Goal: Information Seeking & Learning: Learn about a topic

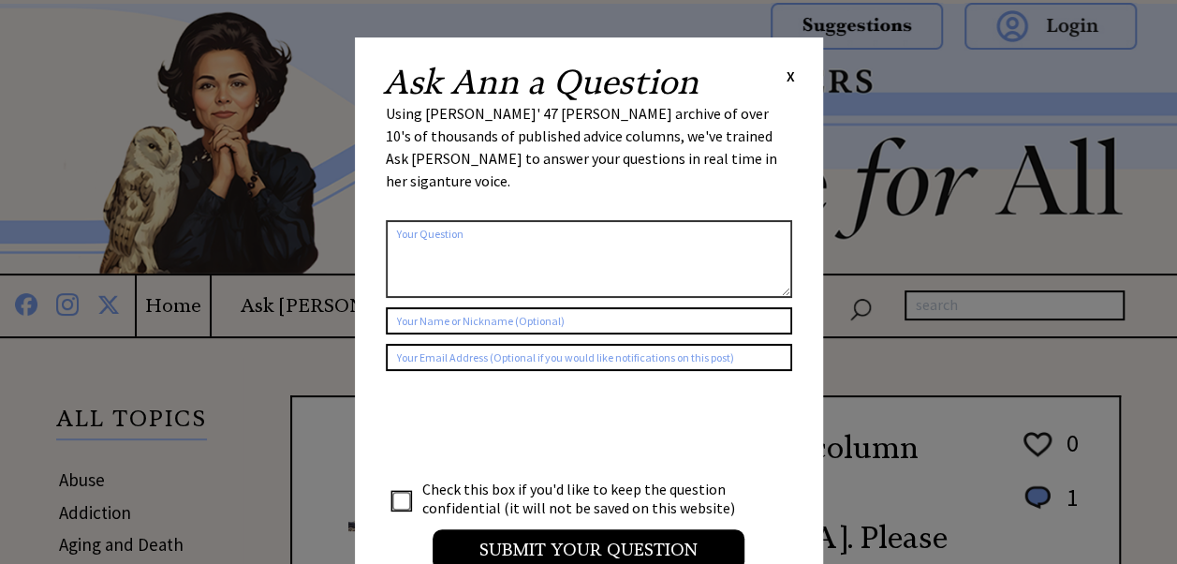
click at [790, 72] on span "X" at bounding box center [791, 75] width 8 height 19
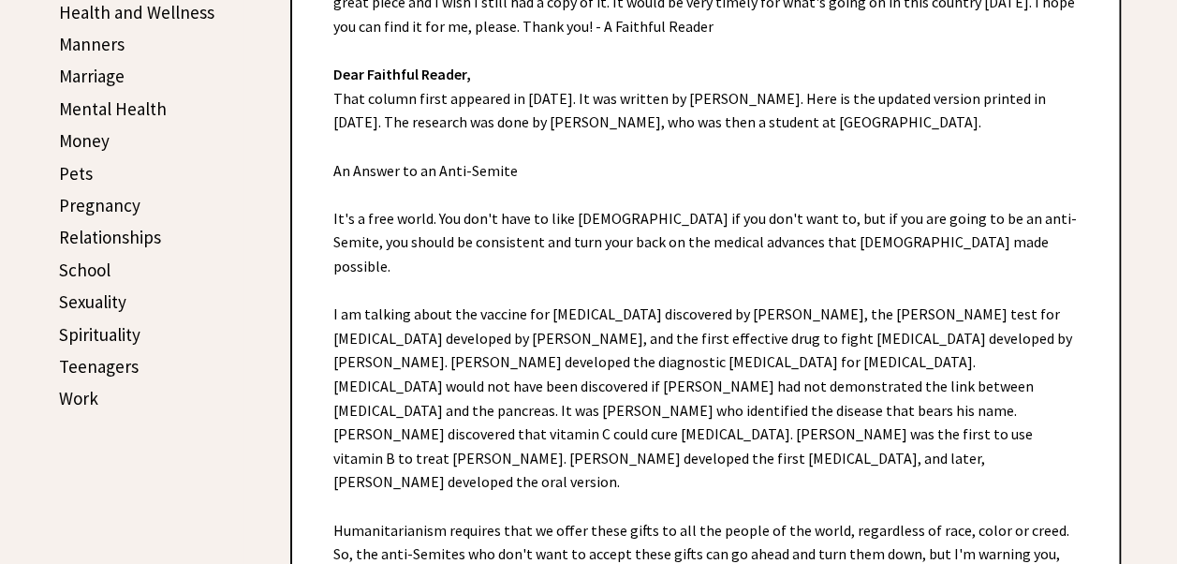
scroll to position [749, 0]
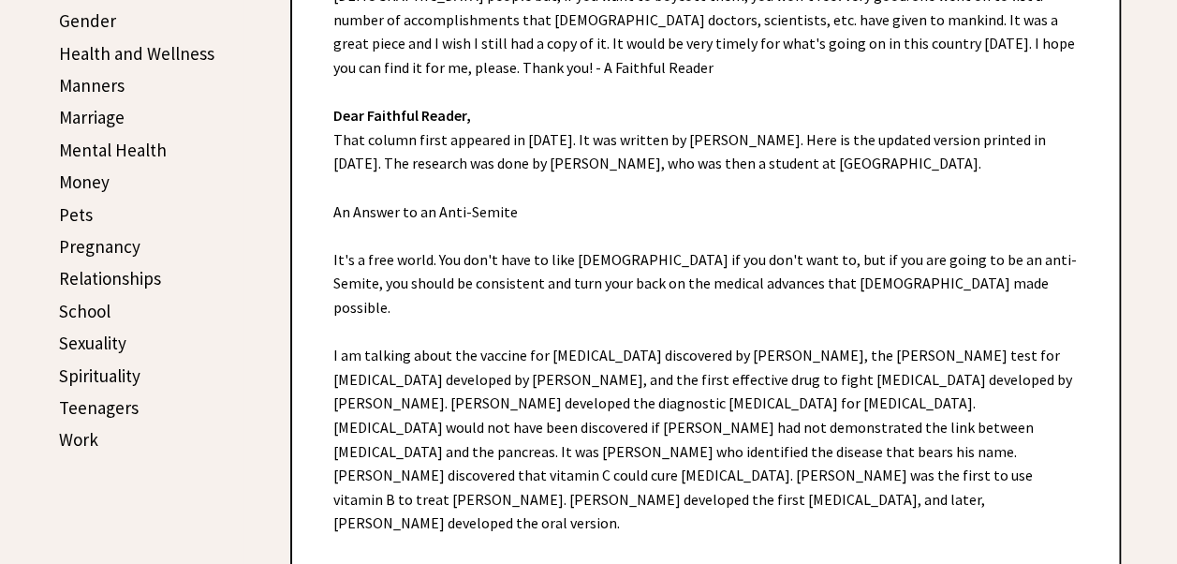
click at [95, 333] on link "Sexuality" at bounding box center [92, 342] width 67 height 22
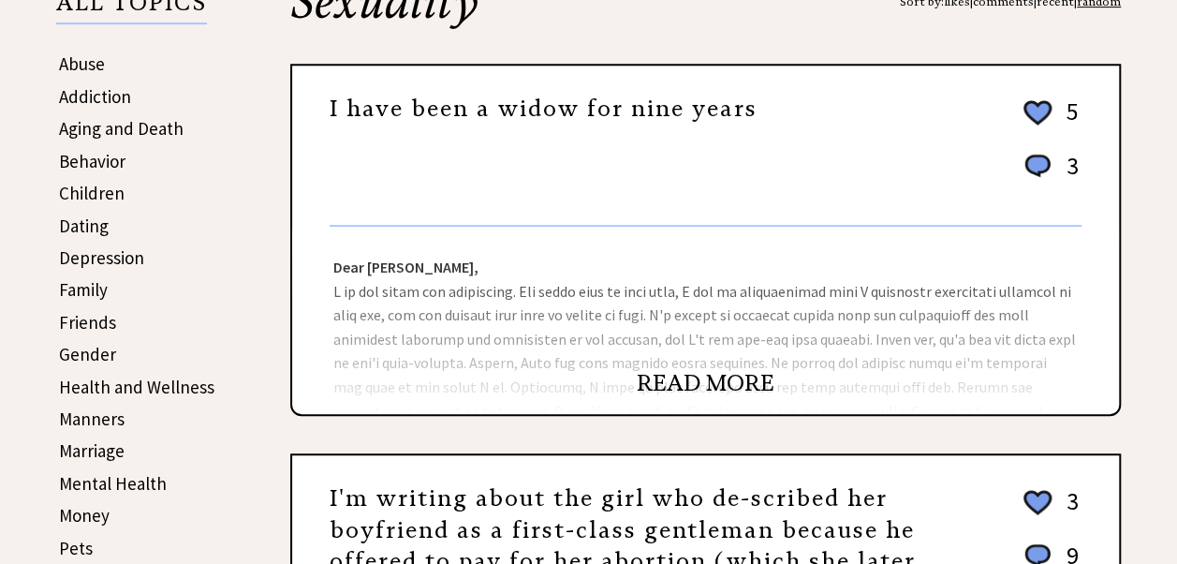
scroll to position [468, 0]
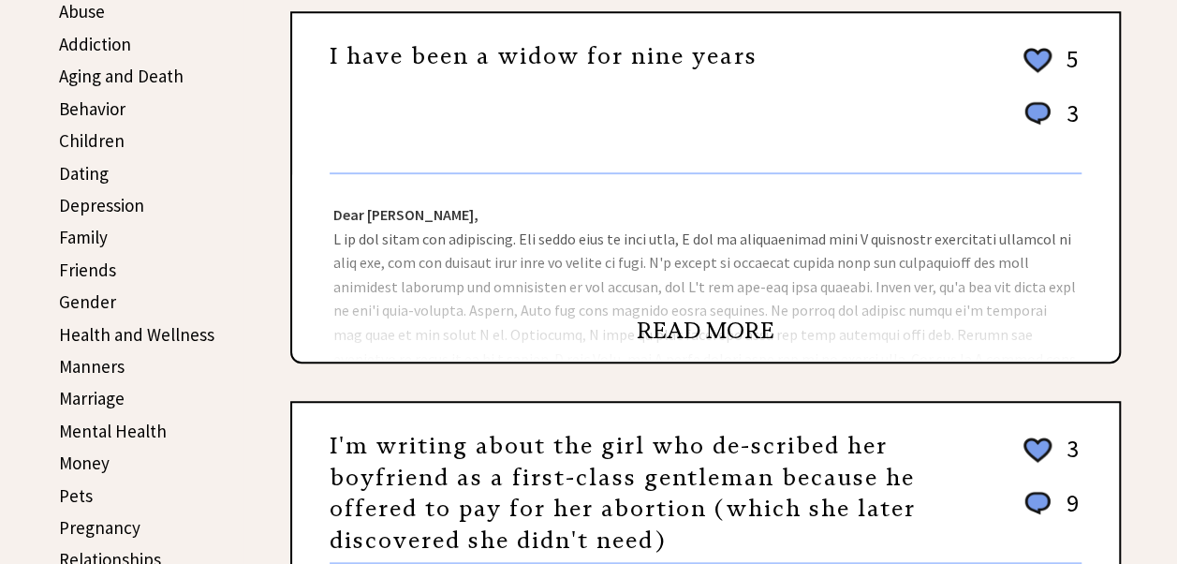
click at [695, 326] on link "READ MORE" at bounding box center [706, 330] width 138 height 28
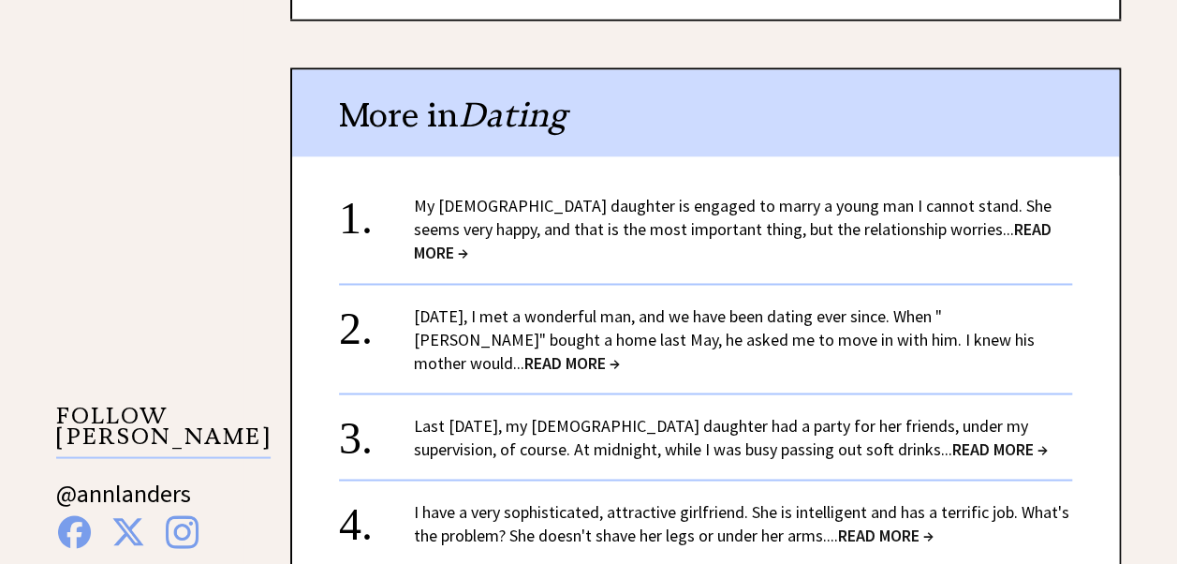
scroll to position [1592, 0]
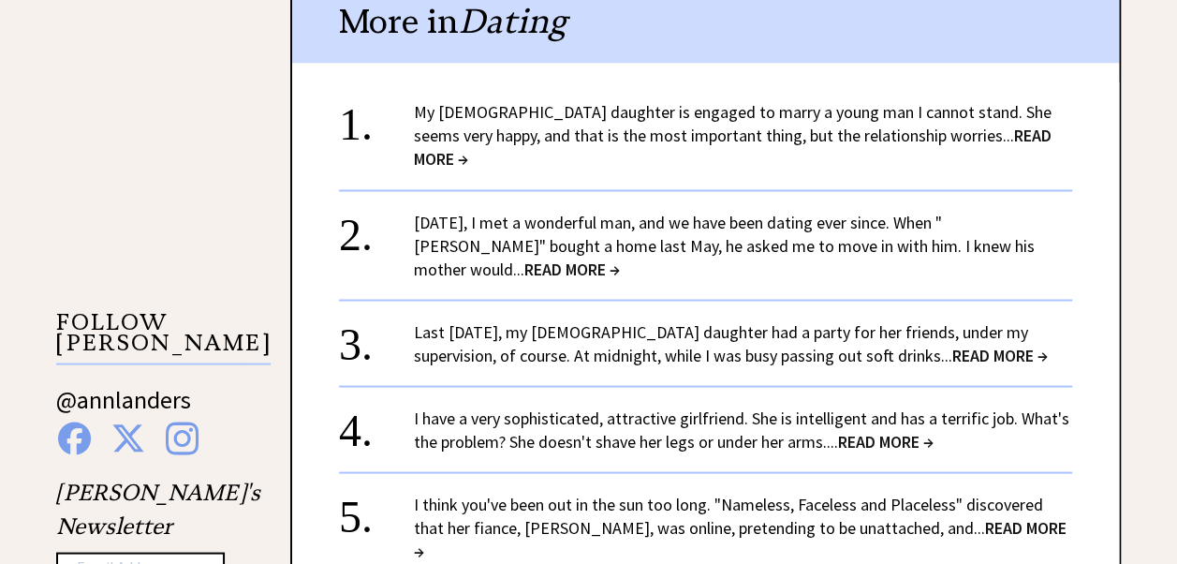
click at [622, 116] on link "My 23-year-old daughter is engaged to marry a young man I cannot stand. She see…" at bounding box center [733, 135] width 638 height 68
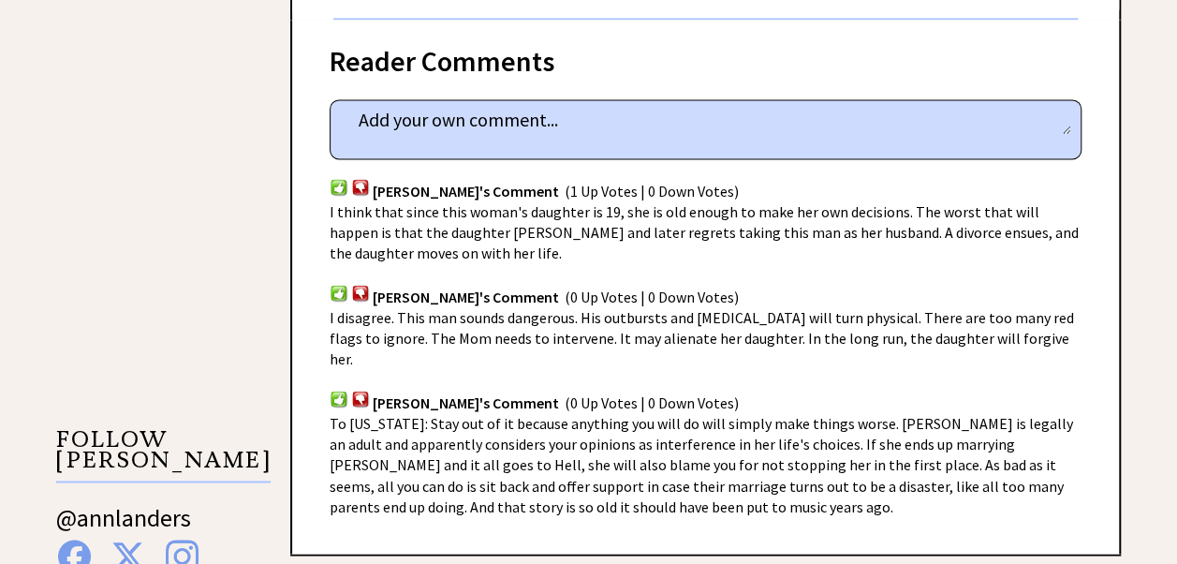
scroll to position [1311, 0]
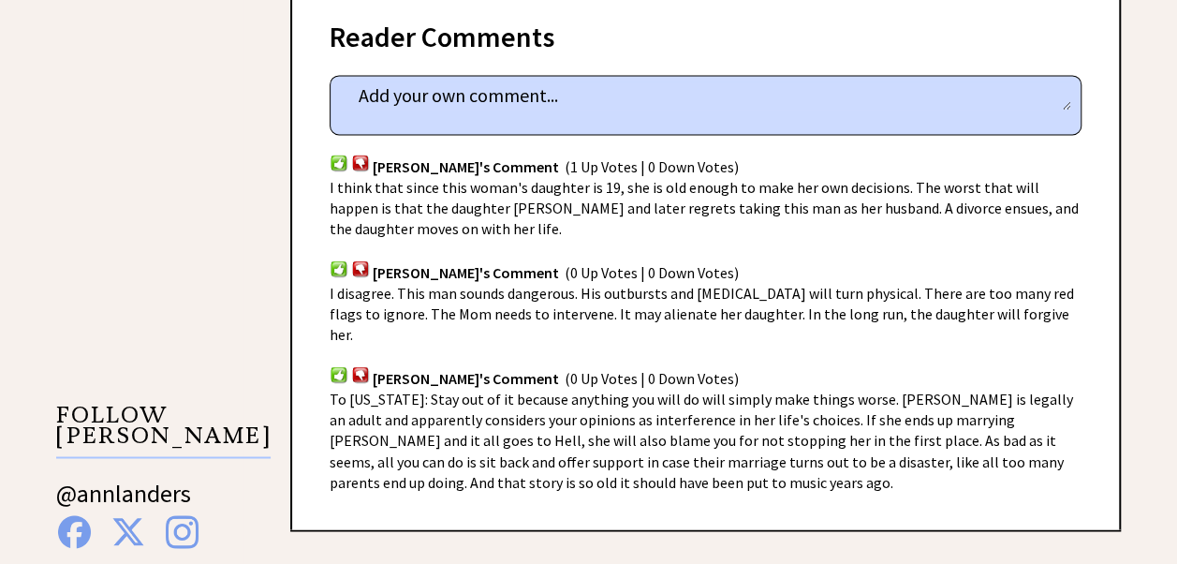
click at [540, 178] on span "I think that since this woman's daughter is 19, she is old enough to make her o…" at bounding box center [704, 208] width 749 height 60
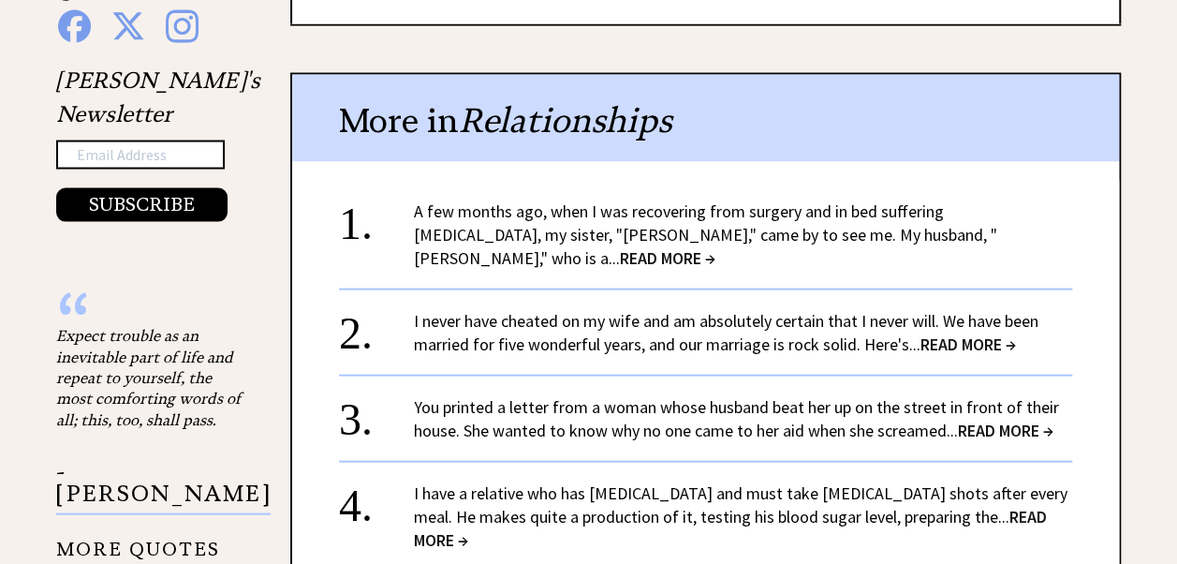
scroll to position [1873, 0]
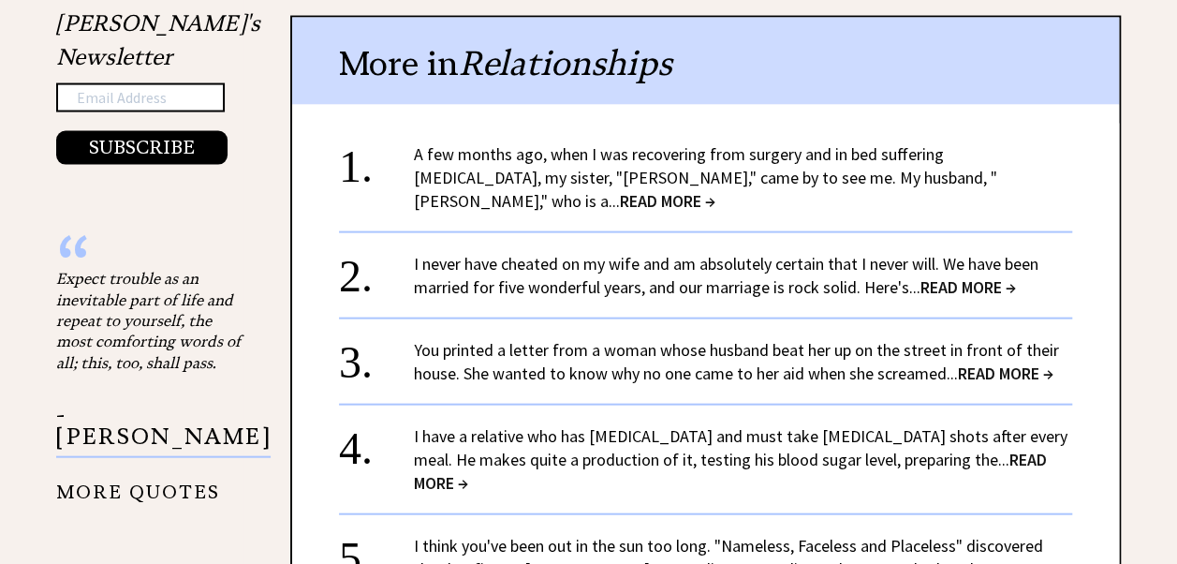
click at [618, 143] on link "A few months ago, when I was recovering from surgery and in bed suffering post-…" at bounding box center [705, 177] width 583 height 68
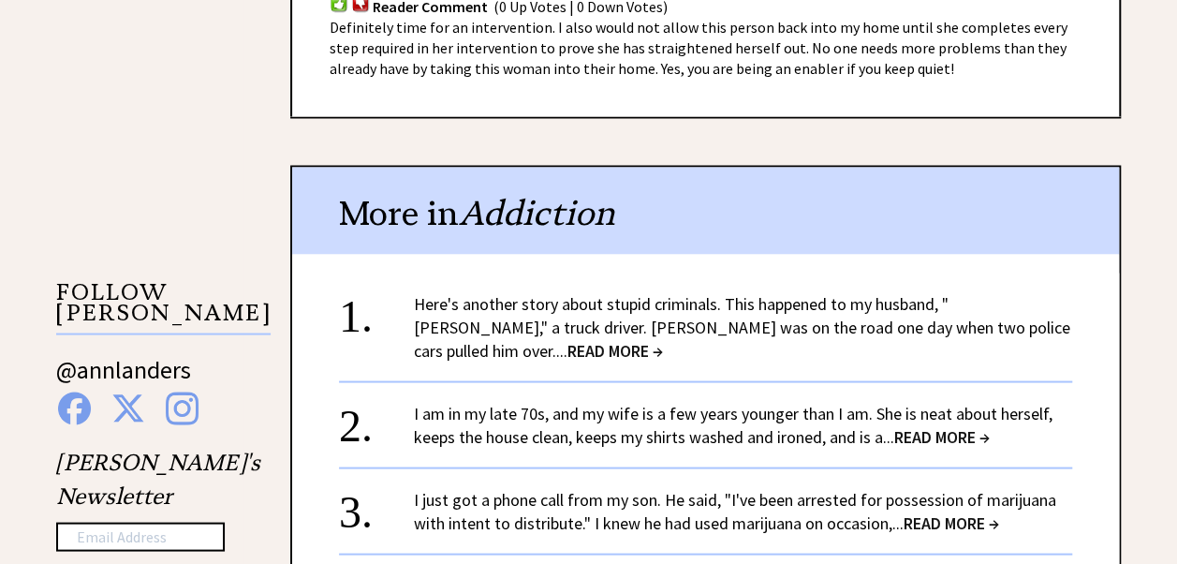
scroll to position [1685, 0]
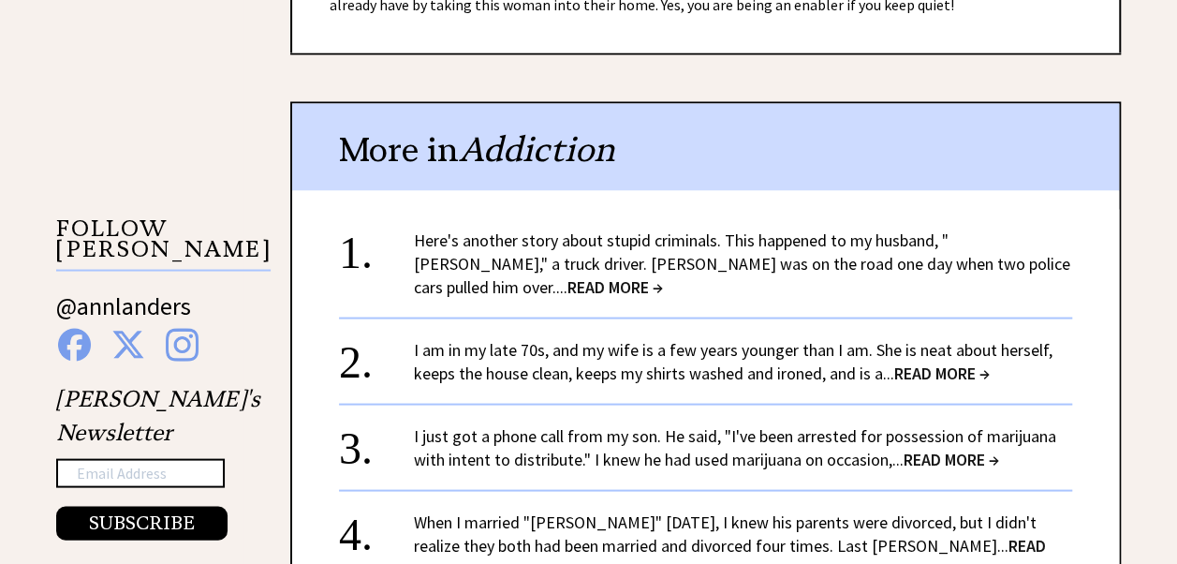
click at [590, 228] on link "Here's another story about stupid criminals. This happened to my husband, "[PER…" at bounding box center [742, 262] width 656 height 68
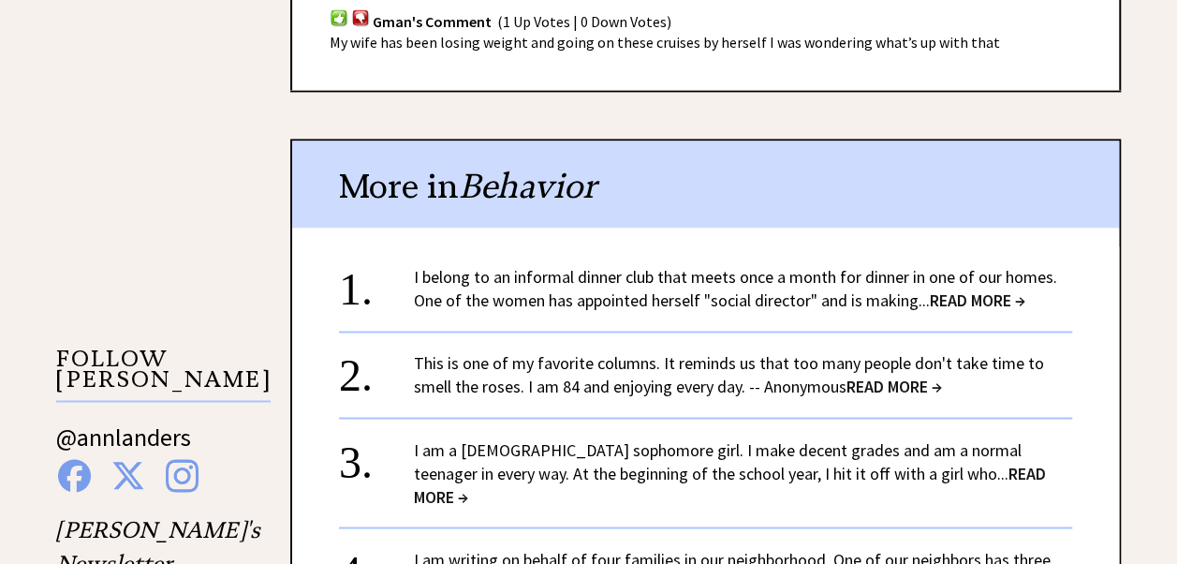
scroll to position [1404, 0]
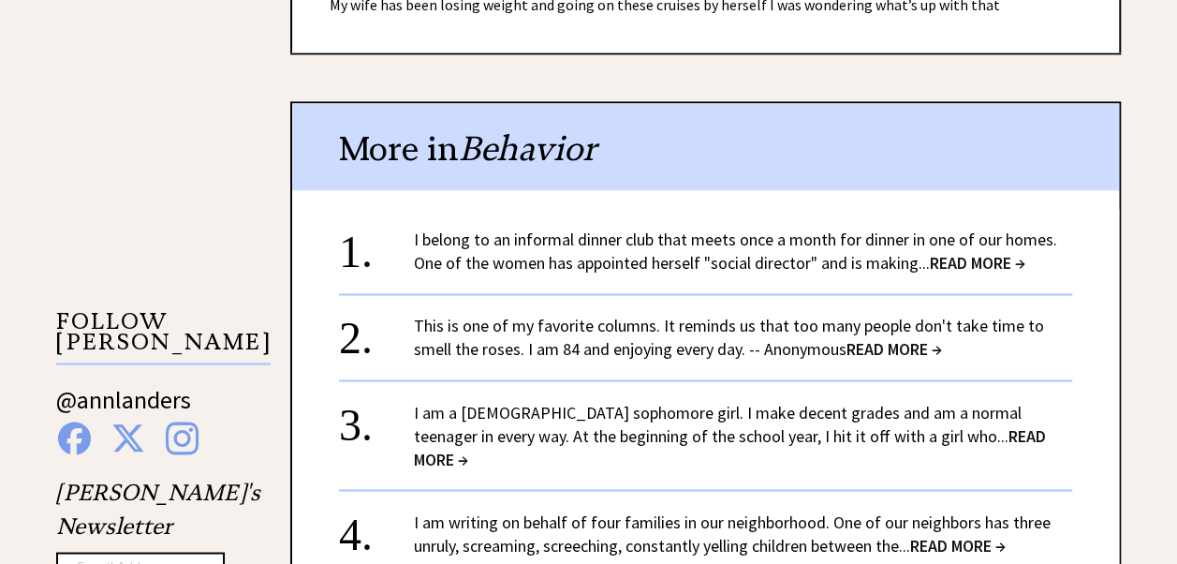
click at [693, 228] on div "I belong to an informal dinner club that meets once a month for dinner in one o…" at bounding box center [743, 251] width 658 height 47
click at [679, 401] on link "I am a 15-year-old sophomore girl. I make decent grades and am a normal teenage…" at bounding box center [730, 435] width 632 height 68
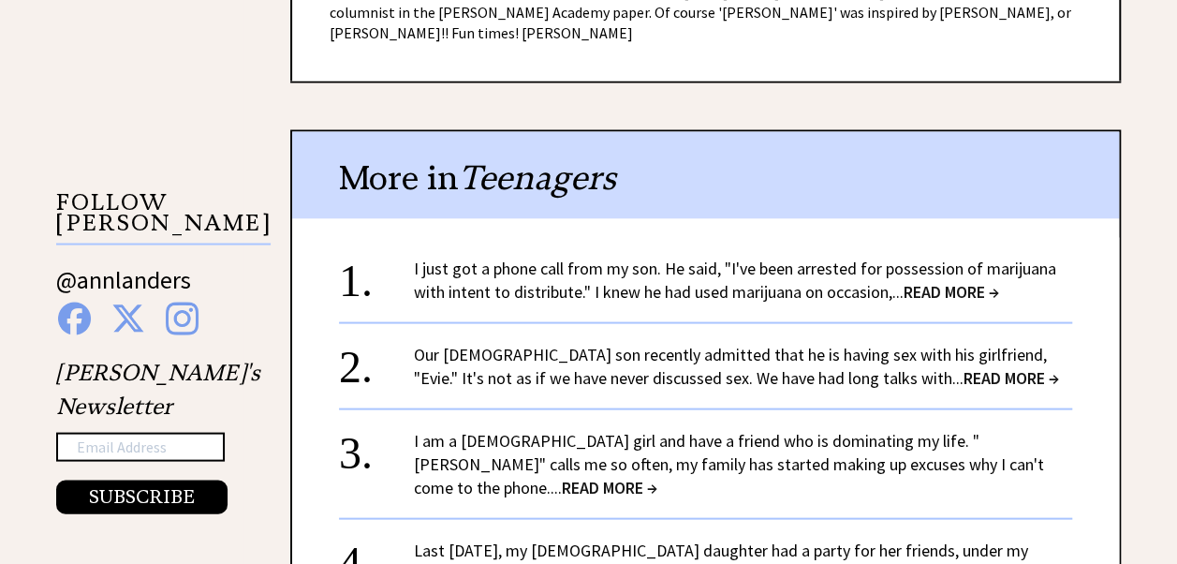
scroll to position [1779, 0]
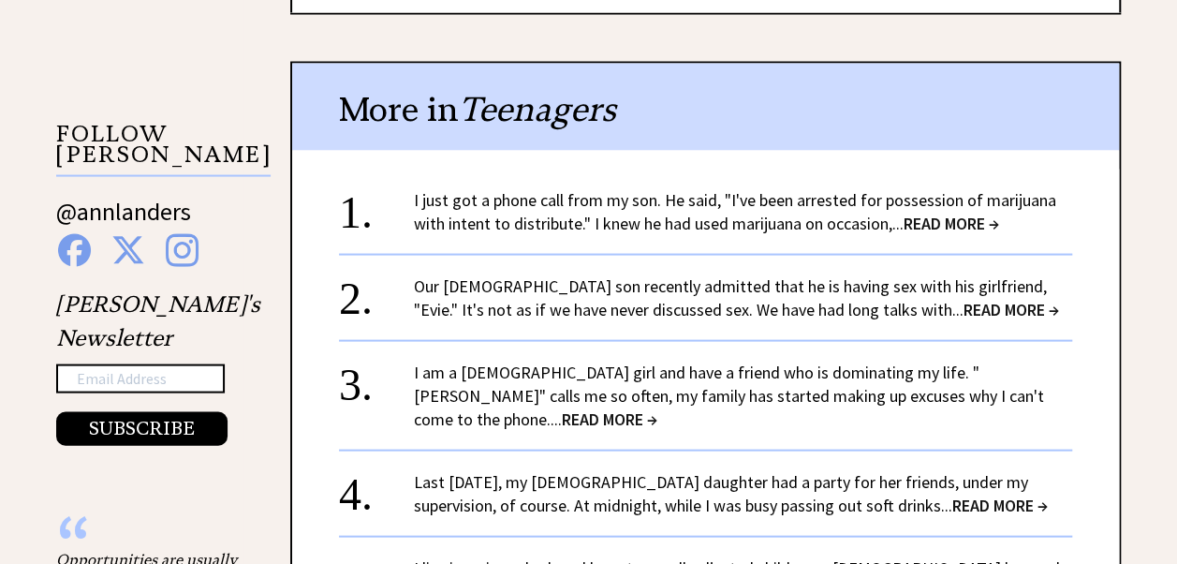
click at [494, 189] on link "I just got a phone call from my son. He said, "I've been arrested for possessio…" at bounding box center [735, 211] width 642 height 45
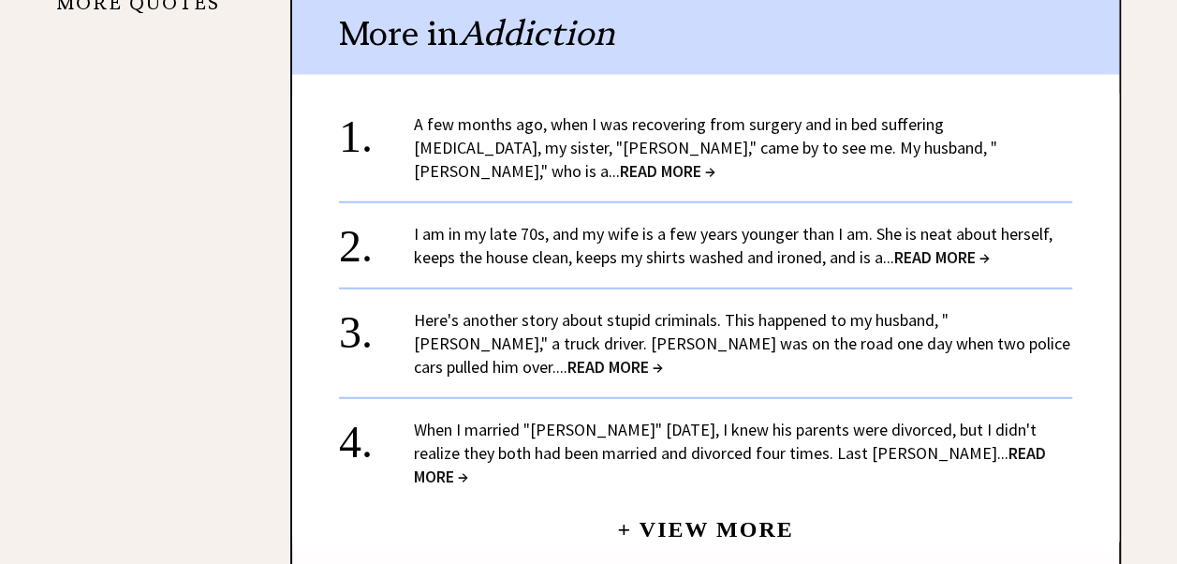
scroll to position [2434, 0]
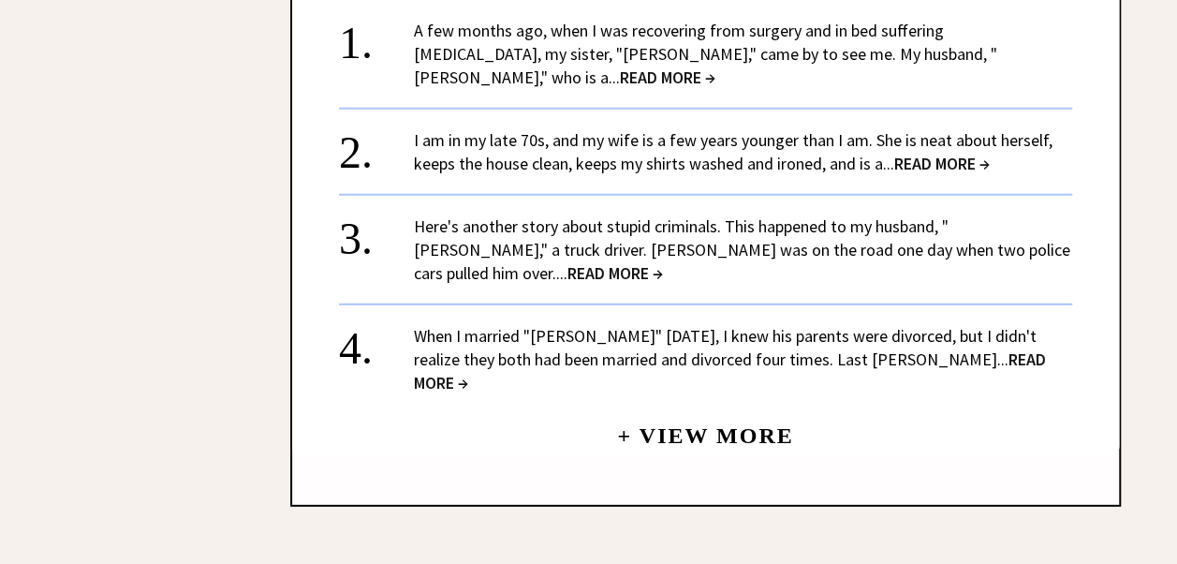
click at [742, 325] on link "When I married "Glenn" eight years ago, I knew his parents were divorced, but I…" at bounding box center [730, 359] width 632 height 68
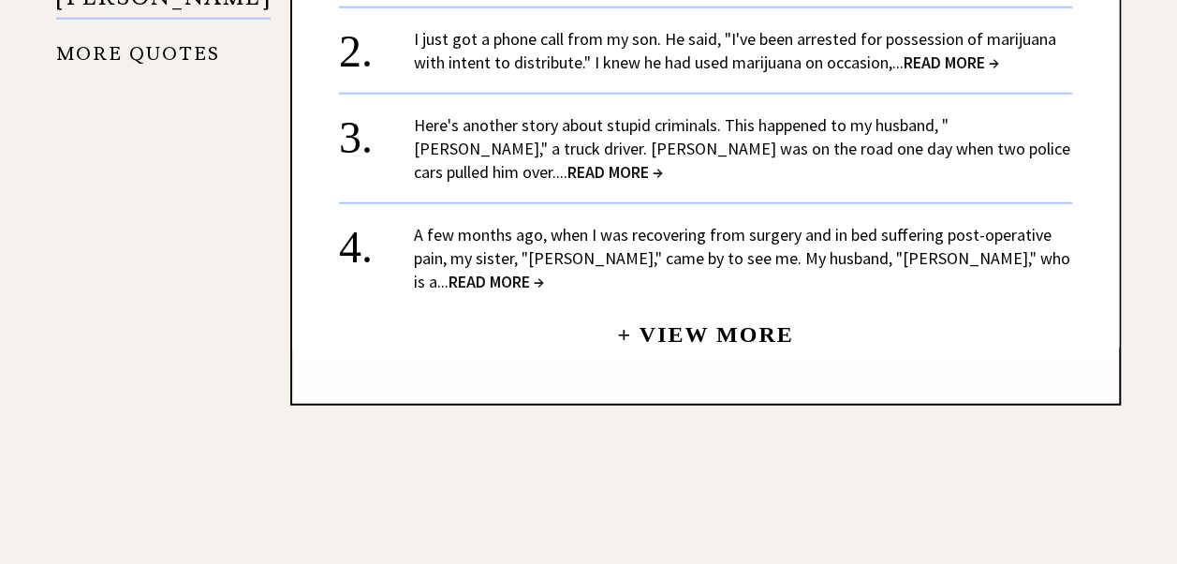
scroll to position [2217, 0]
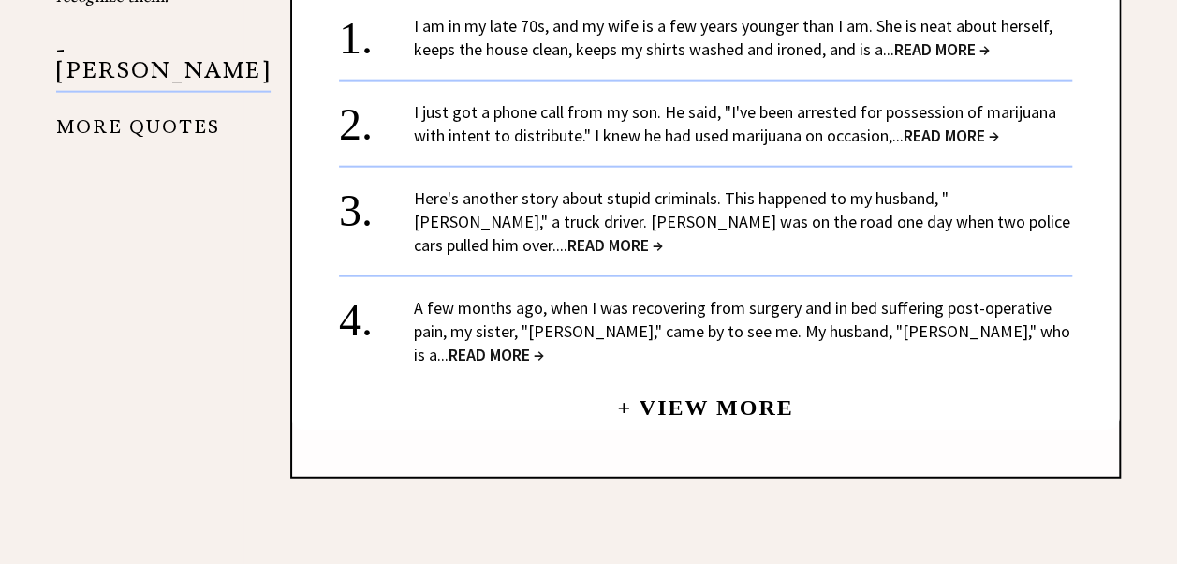
click at [728, 379] on link "+ View More" at bounding box center [705, 399] width 176 height 40
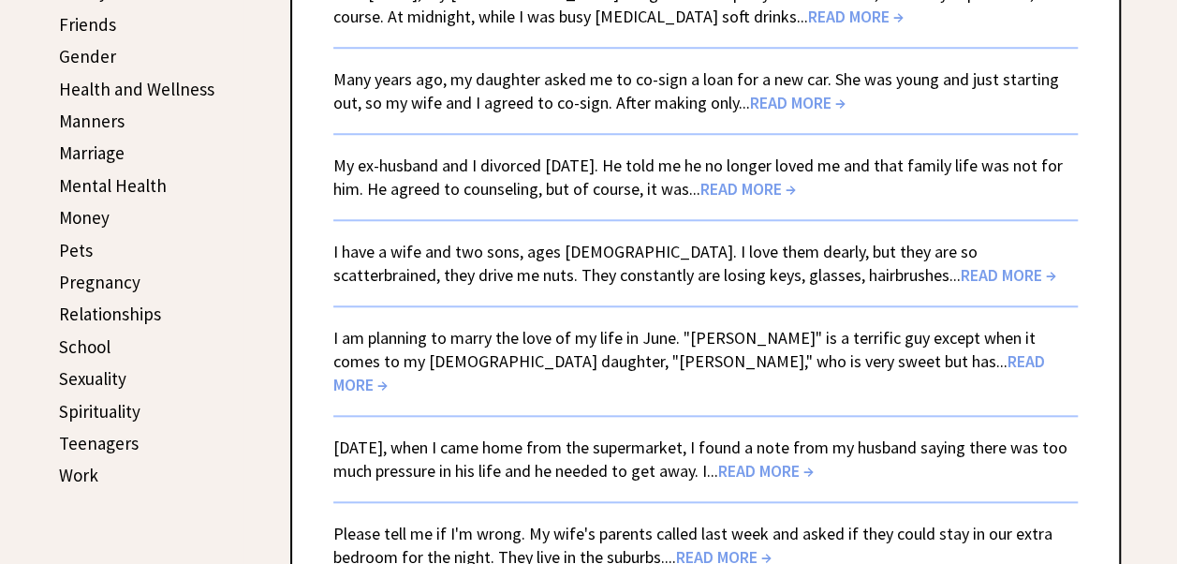
scroll to position [749, 0]
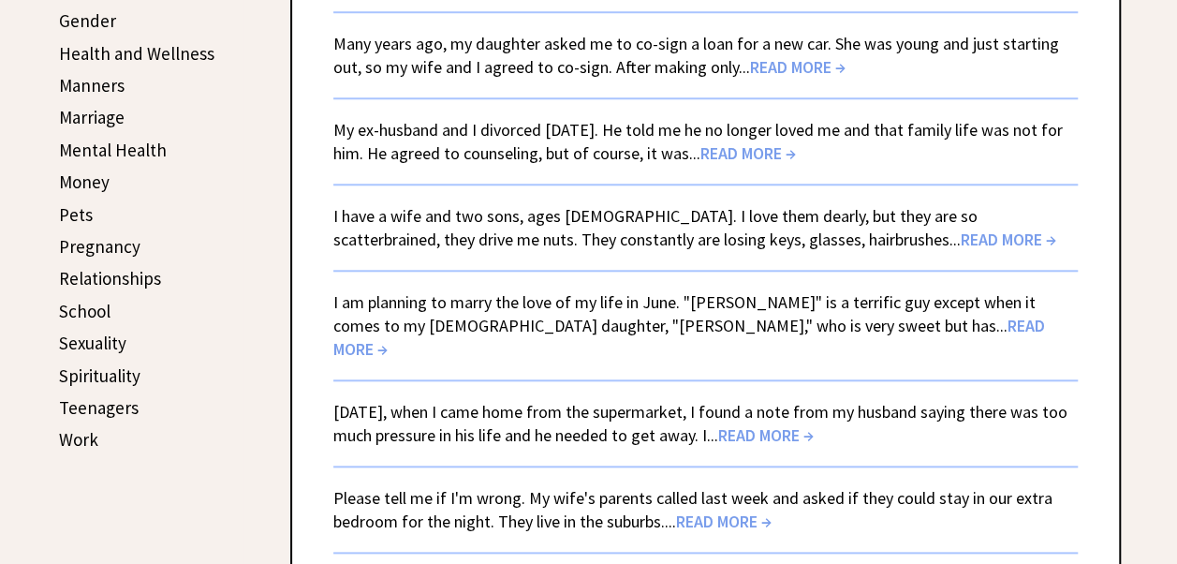
click at [88, 346] on link "Sexuality" at bounding box center [92, 342] width 67 height 22
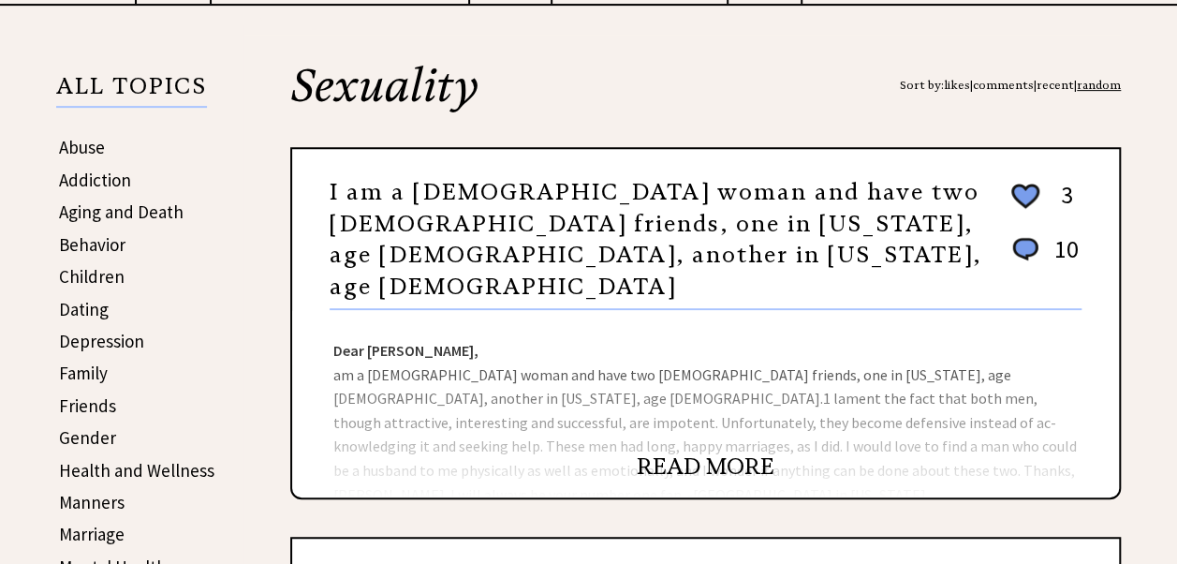
scroll to position [375, 0]
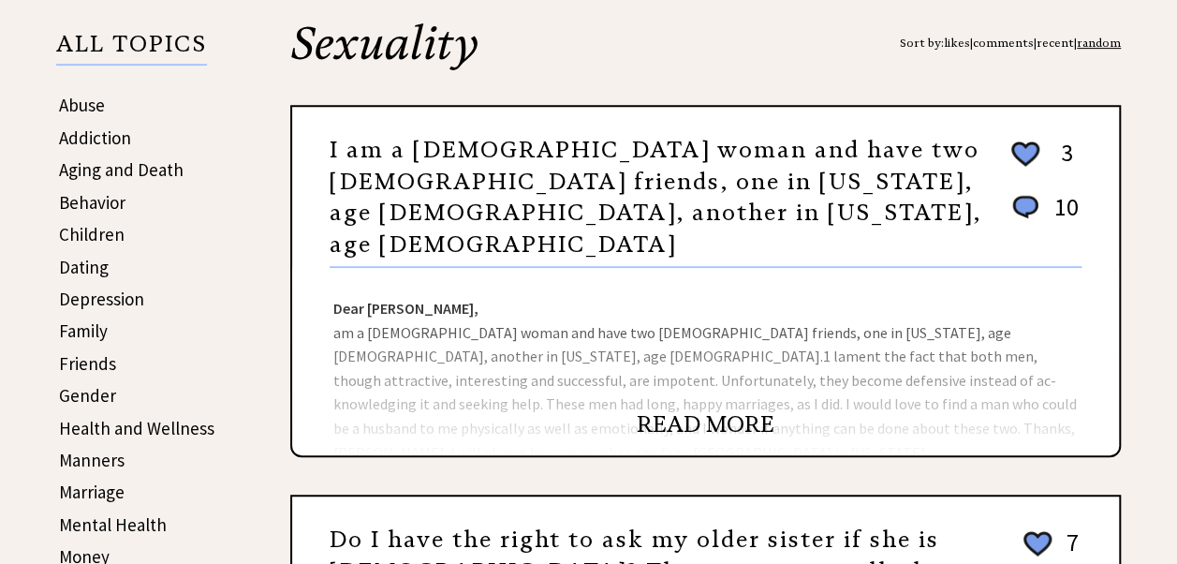
click at [721, 421] on link "READ MORE" at bounding box center [706, 424] width 138 height 28
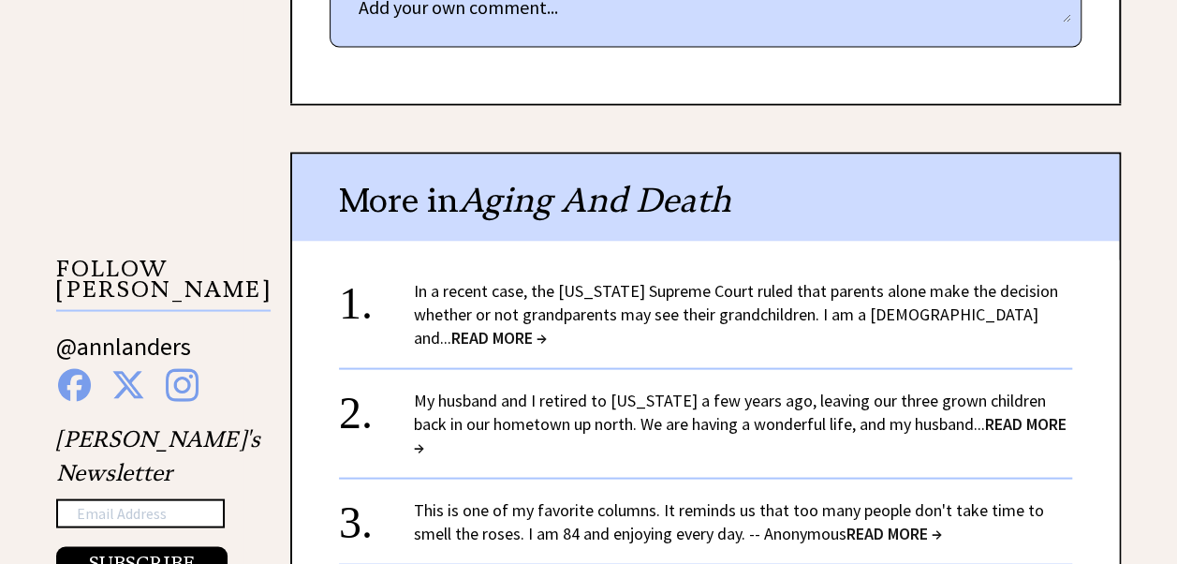
scroll to position [1685, 0]
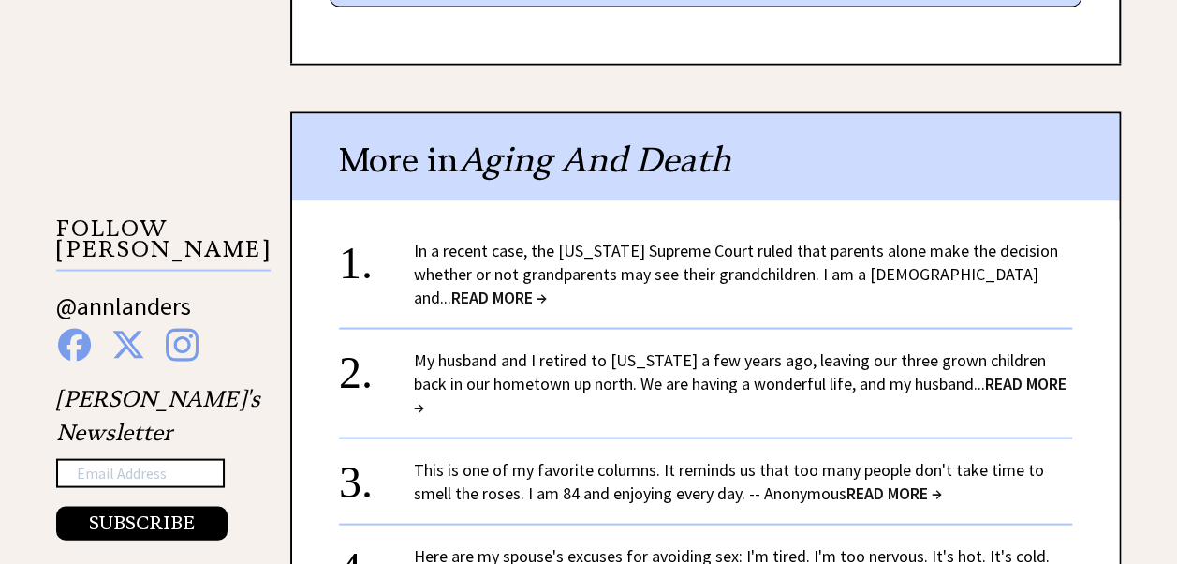
click at [625, 544] on link "Here are my spouse's excuses for avoiding sex: I'm tired. I'm too nervous. It's…" at bounding box center [732, 566] width 636 height 45
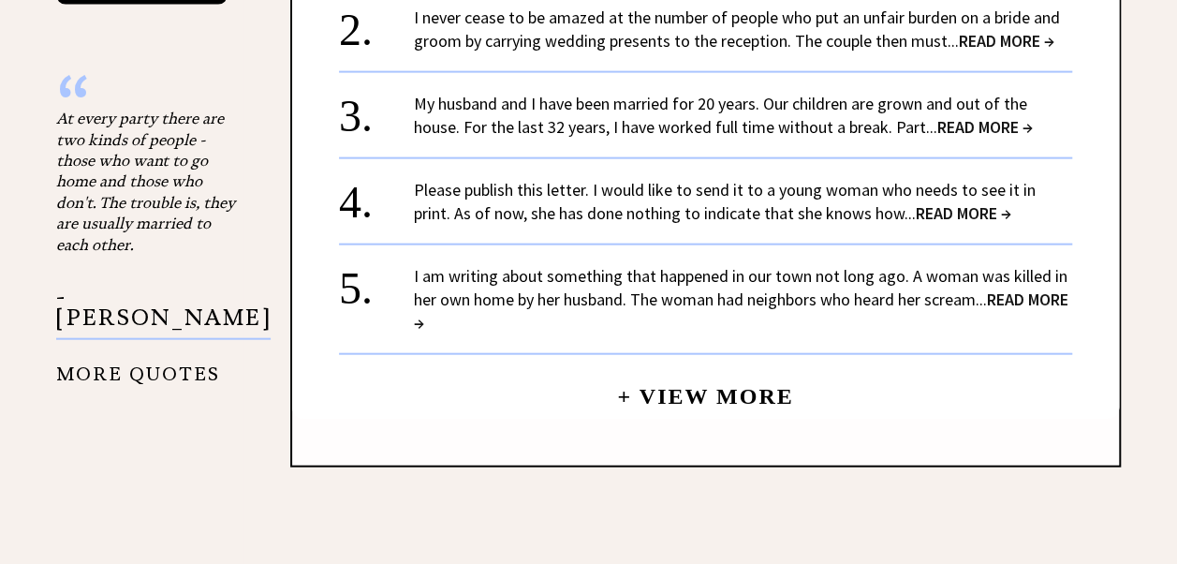
scroll to position [2060, 0]
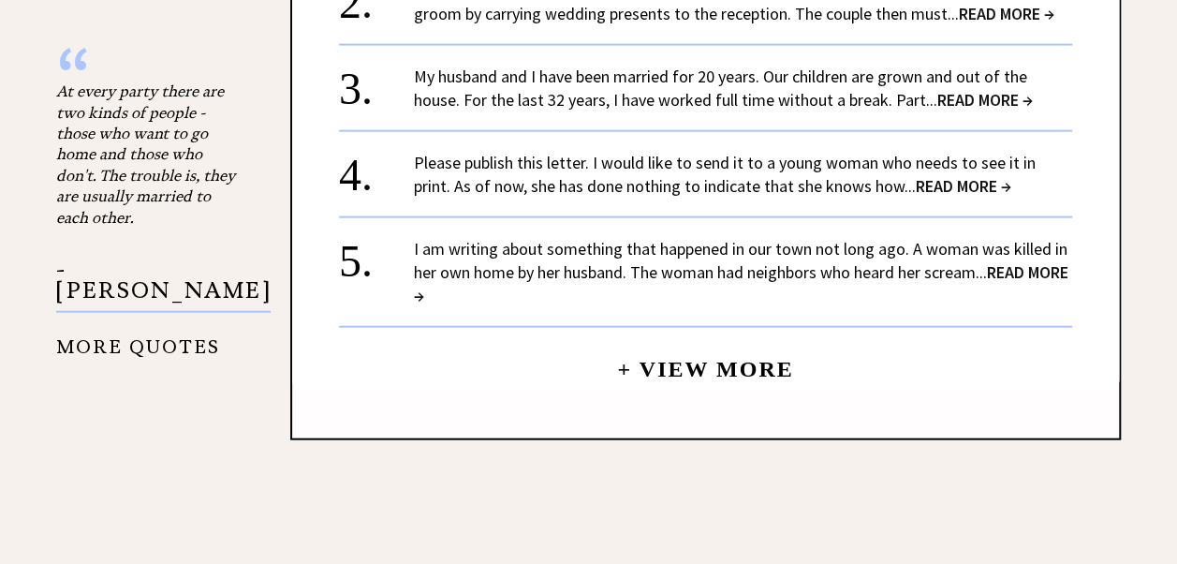
click at [733, 342] on link "+ View More" at bounding box center [705, 361] width 176 height 40
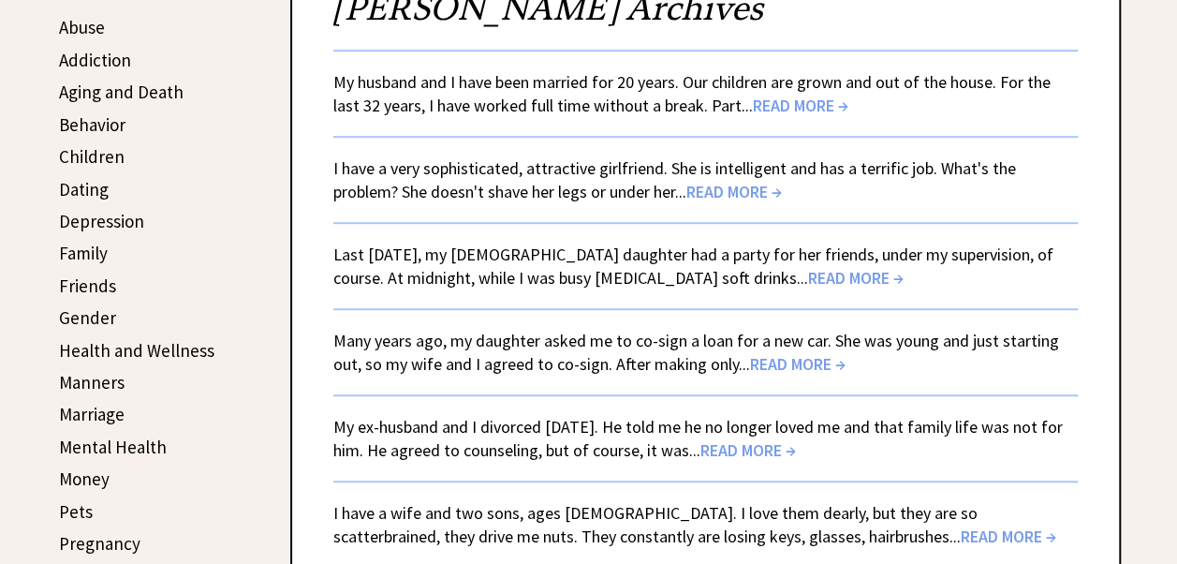
scroll to position [468, 0]
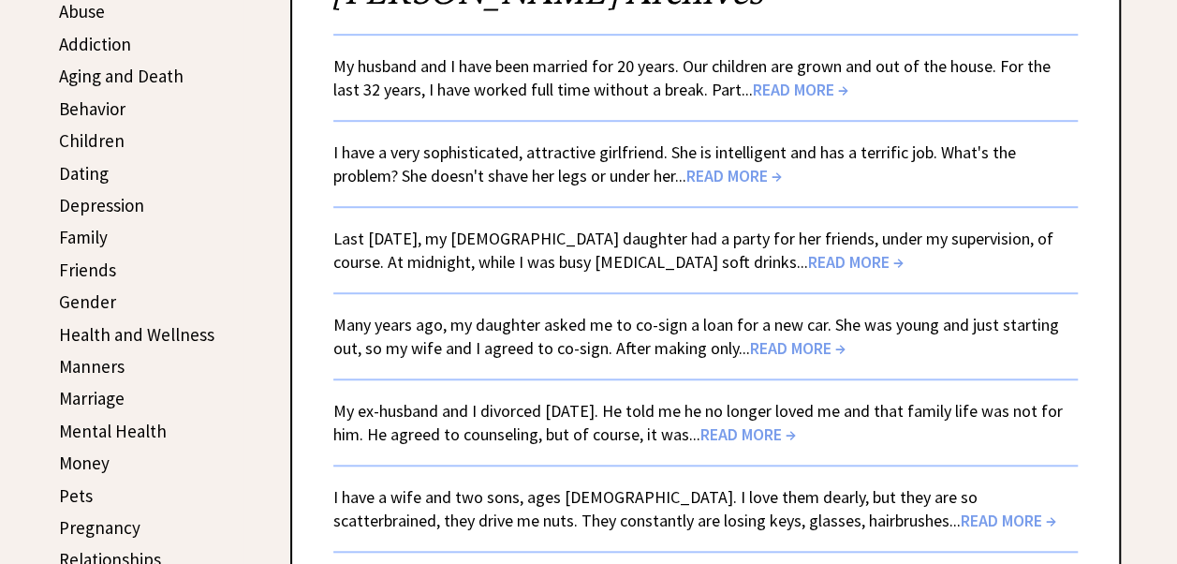
click at [577, 81] on link "My husband and I have been married for 20 years. Our children are grown and out…" at bounding box center [691, 77] width 717 height 45
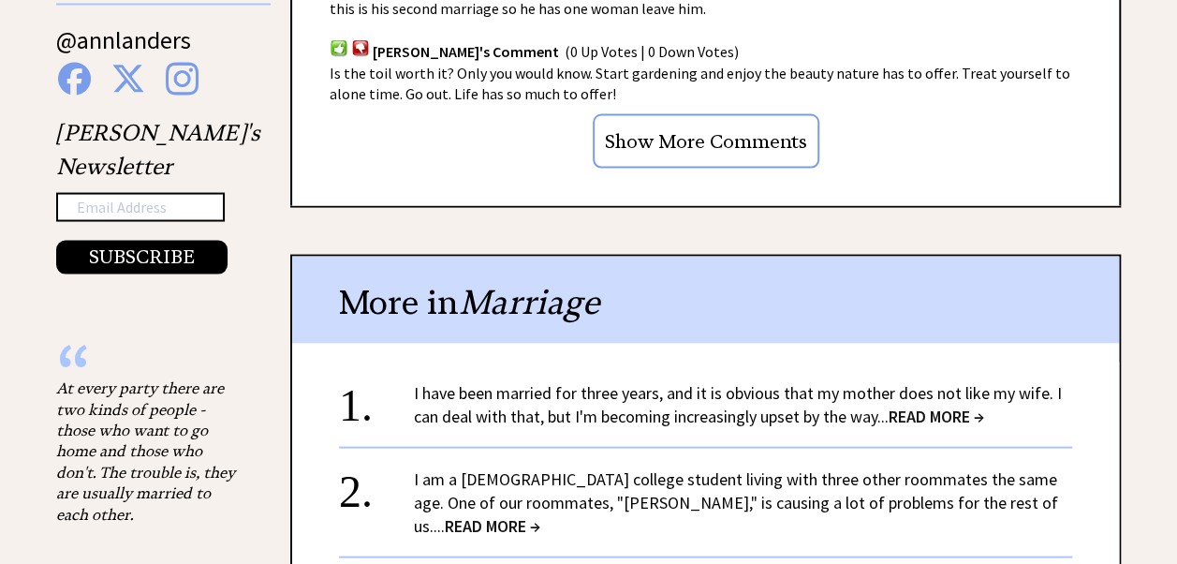
scroll to position [1966, 0]
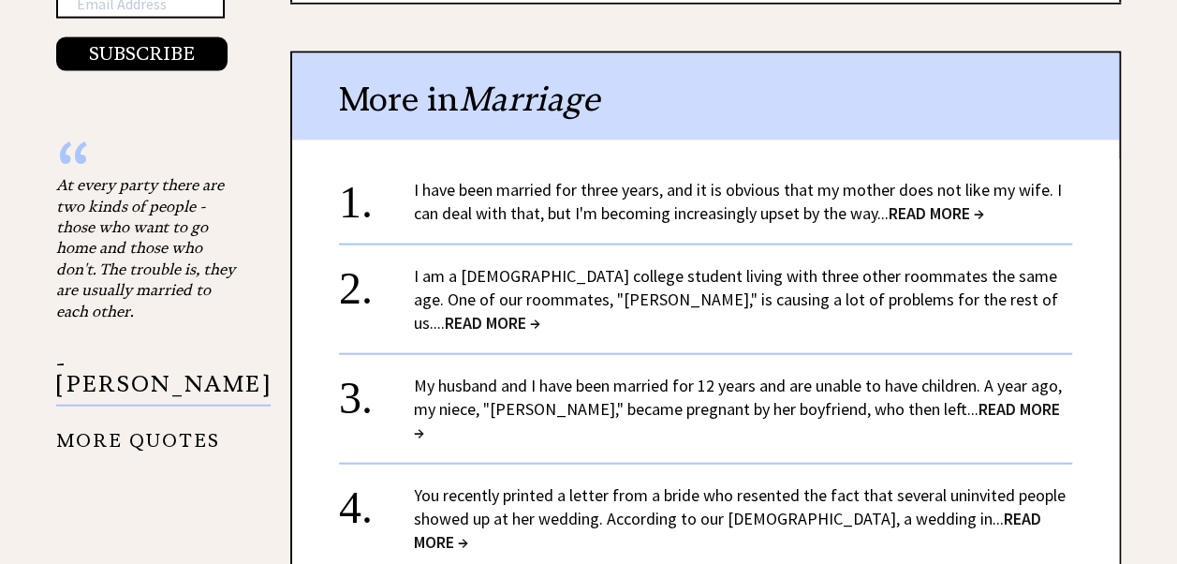
click at [667, 272] on link "I am a 20-year-old college student living with three other roommates the same a…" at bounding box center [736, 299] width 644 height 68
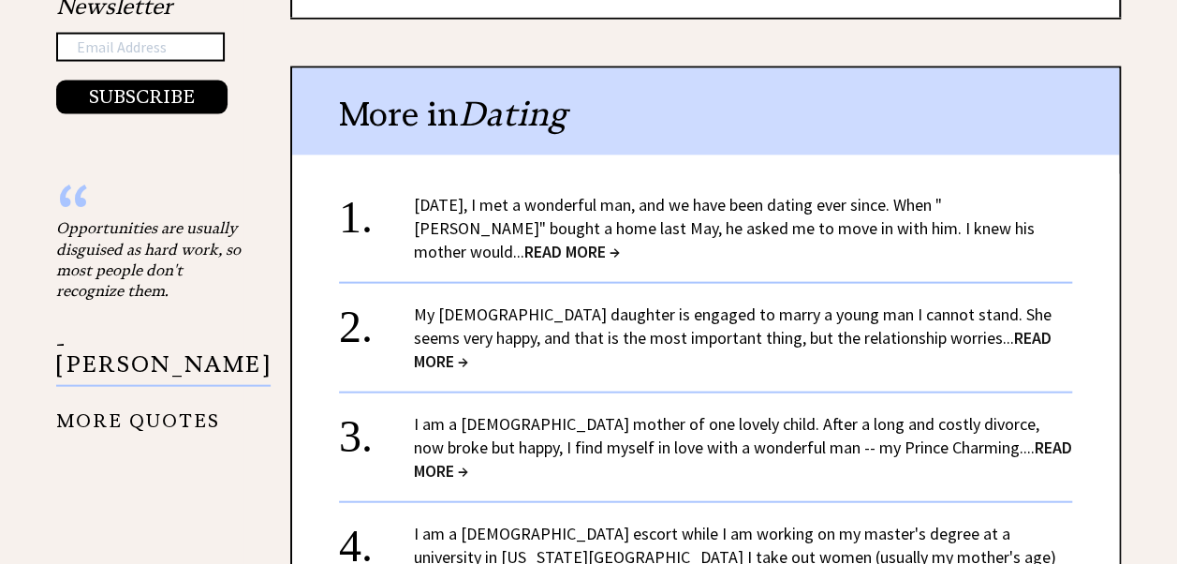
scroll to position [1966, 0]
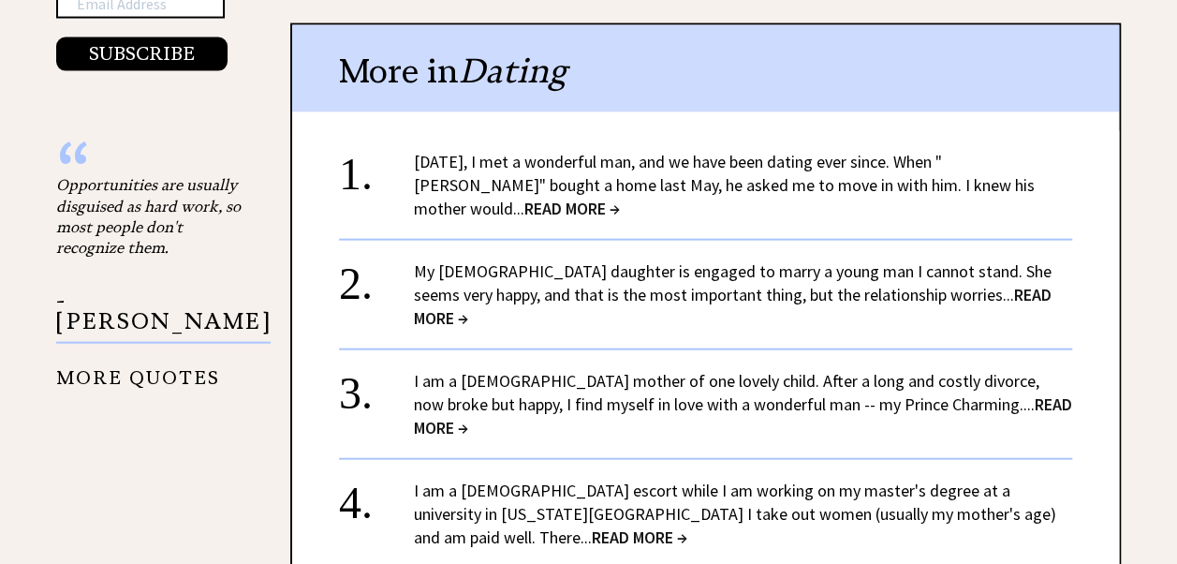
click at [607, 151] on link "[DATE], I met a wonderful man, and we have been dating ever since. When "[PERSO…" at bounding box center [724, 185] width 621 height 68
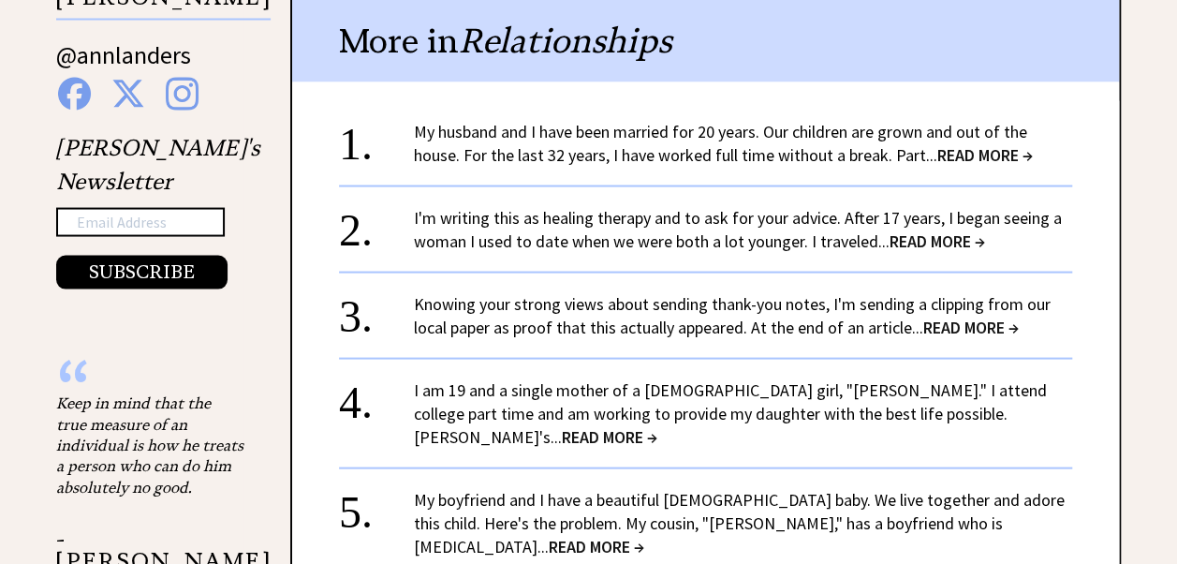
scroll to position [1779, 0]
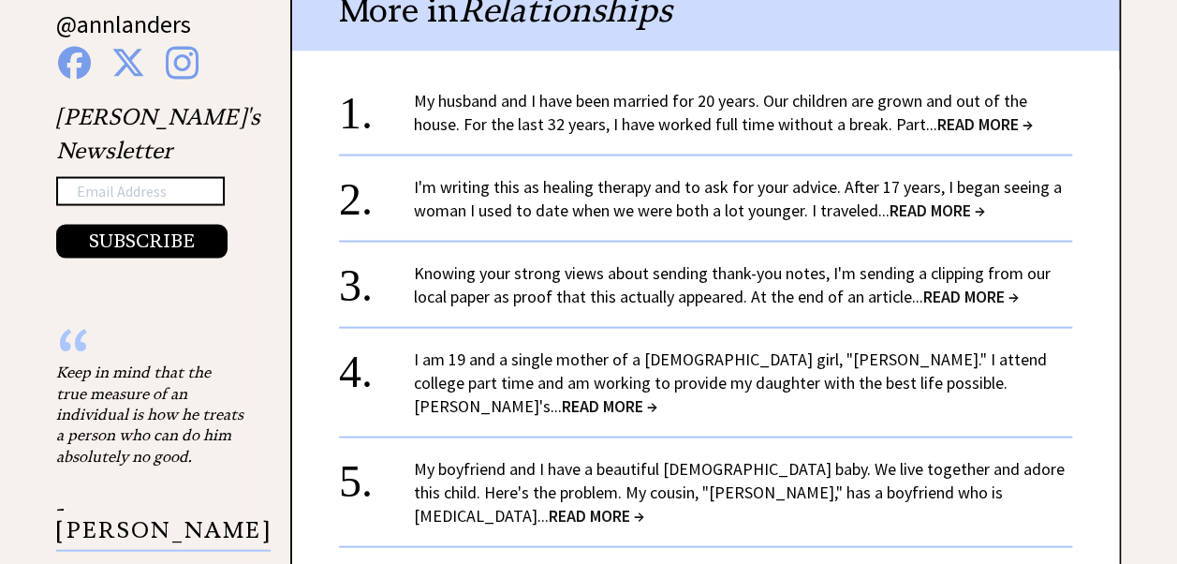
click at [695, 347] on div "I am 19 and a single mother of a 1-year-old girl, "Amanda." I attend college pa…" at bounding box center [743, 382] width 658 height 70
click at [657, 395] on span "READ MORE →" at bounding box center [610, 406] width 96 height 22
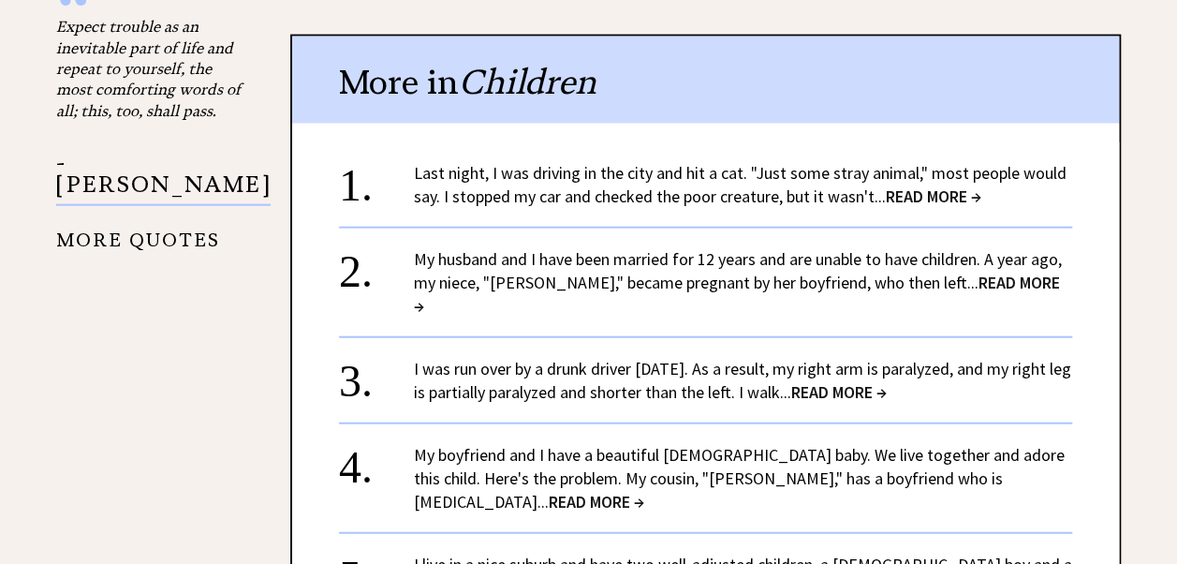
scroll to position [2154, 0]
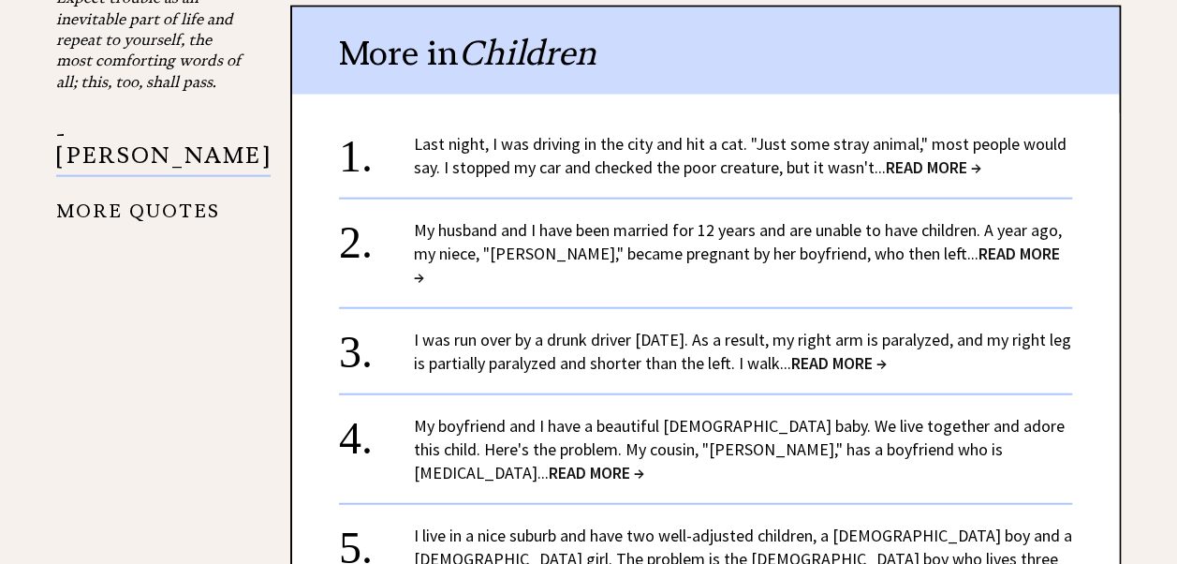
click at [933, 156] on span "READ MORE →" at bounding box center [934, 167] width 96 height 22
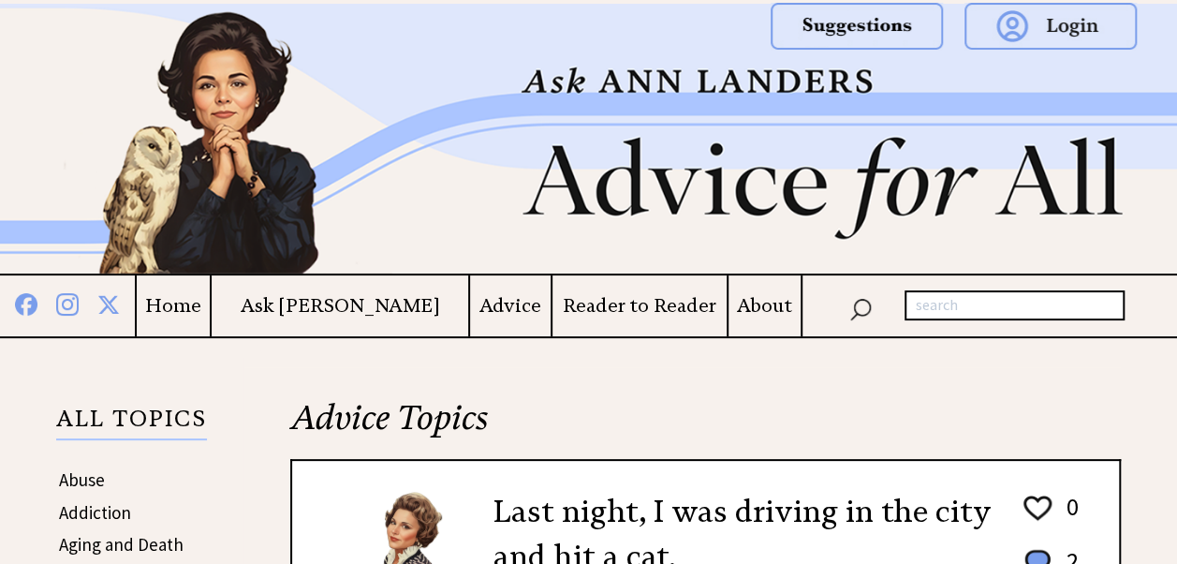
click at [487, 304] on h4 "Advice" at bounding box center [510, 305] width 81 height 23
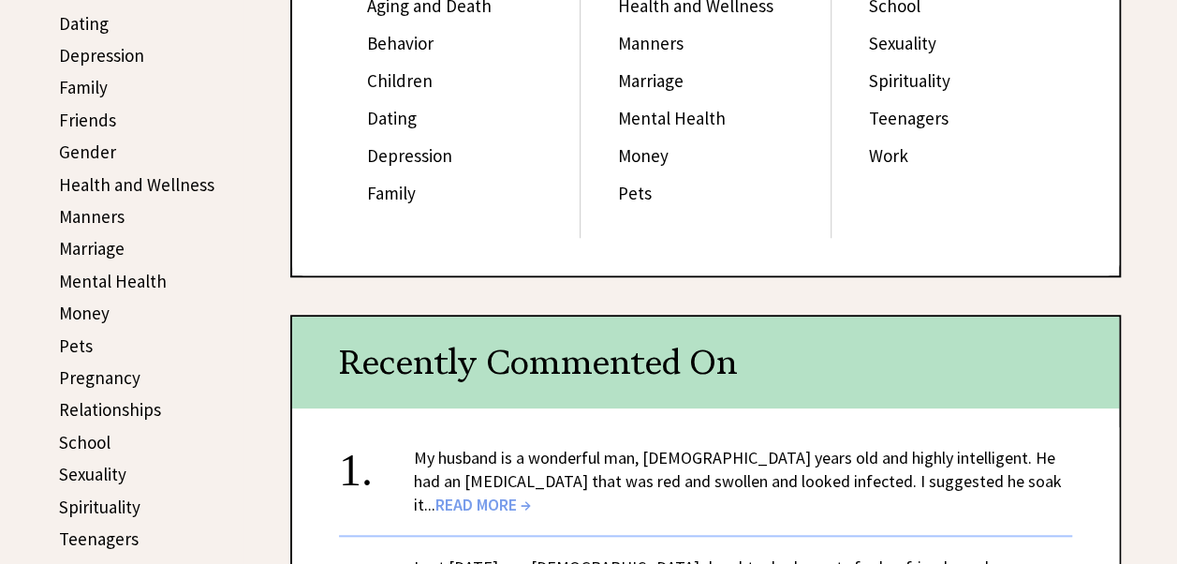
scroll to position [655, 0]
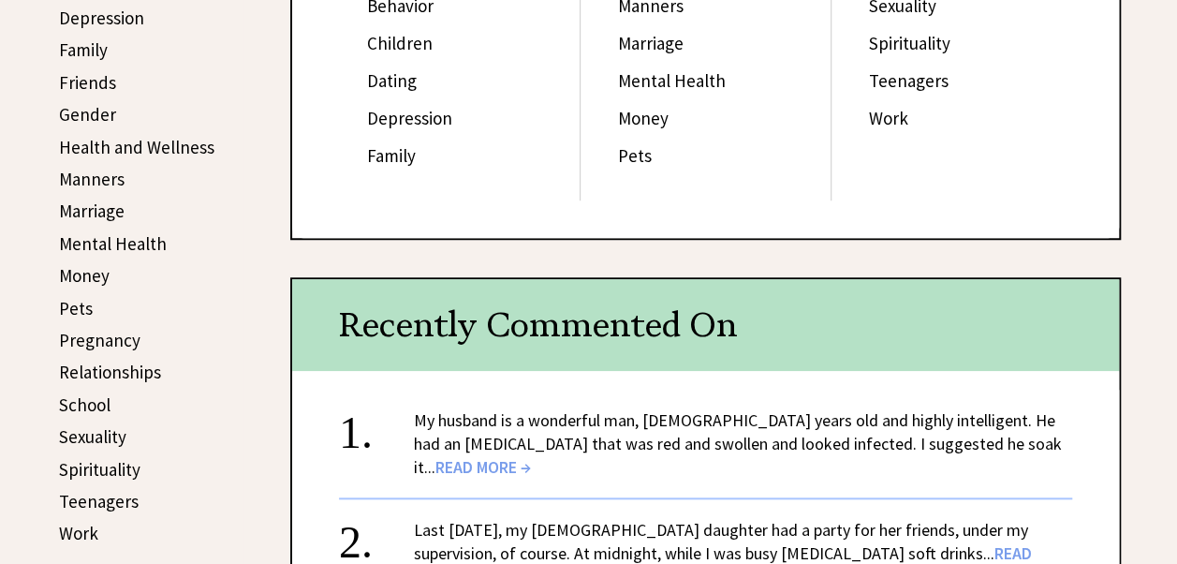
click at [94, 438] on link "Sexuality" at bounding box center [92, 436] width 67 height 22
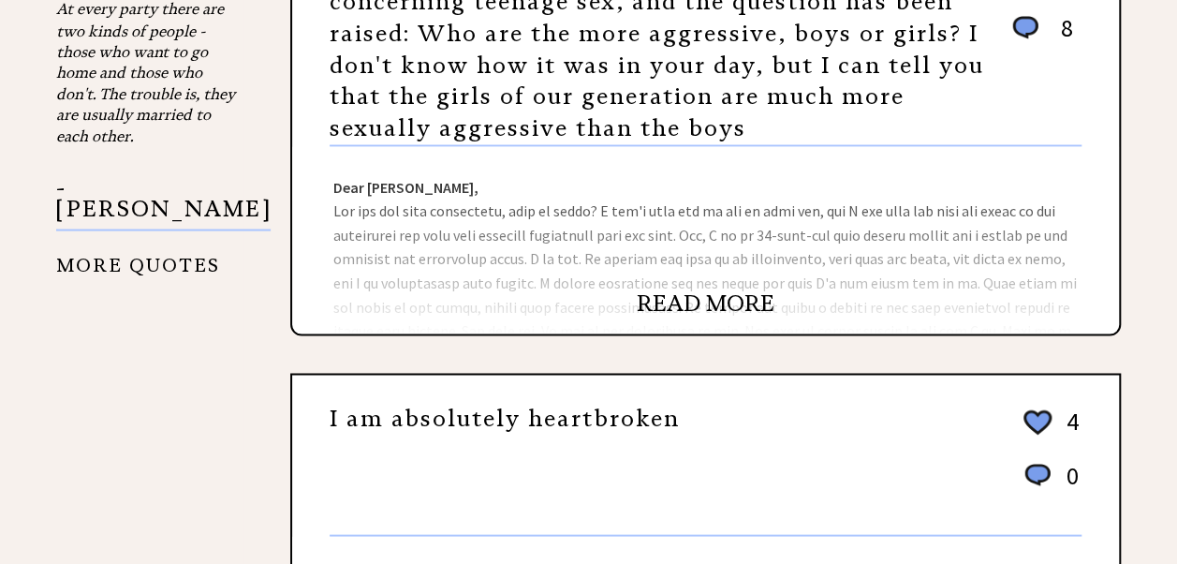
scroll to position [1779, 0]
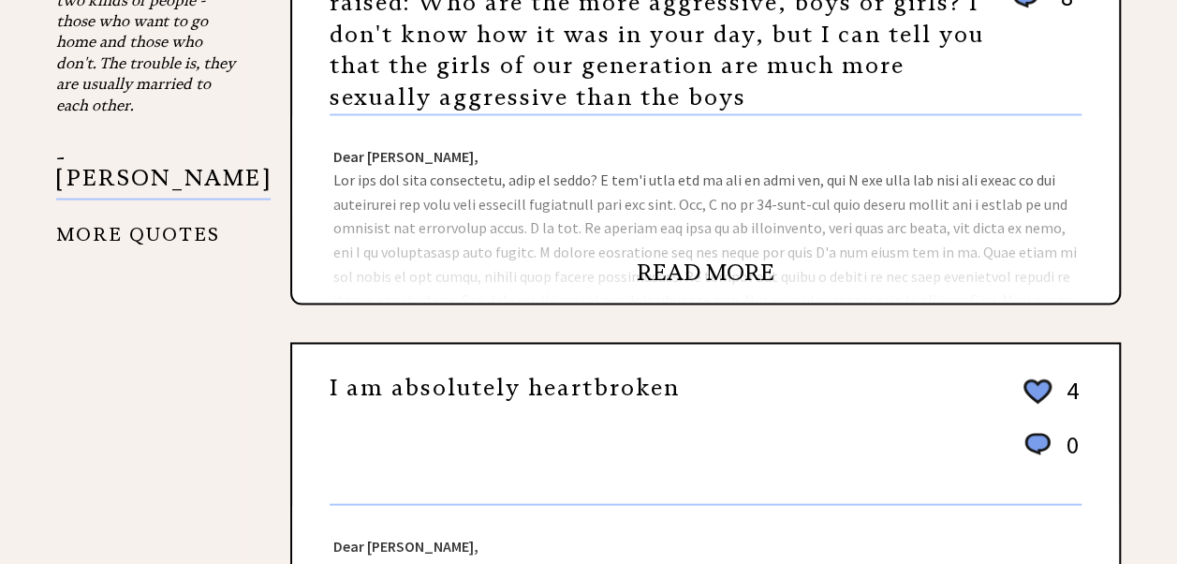
click at [693, 258] on link "READ MORE" at bounding box center [706, 272] width 138 height 28
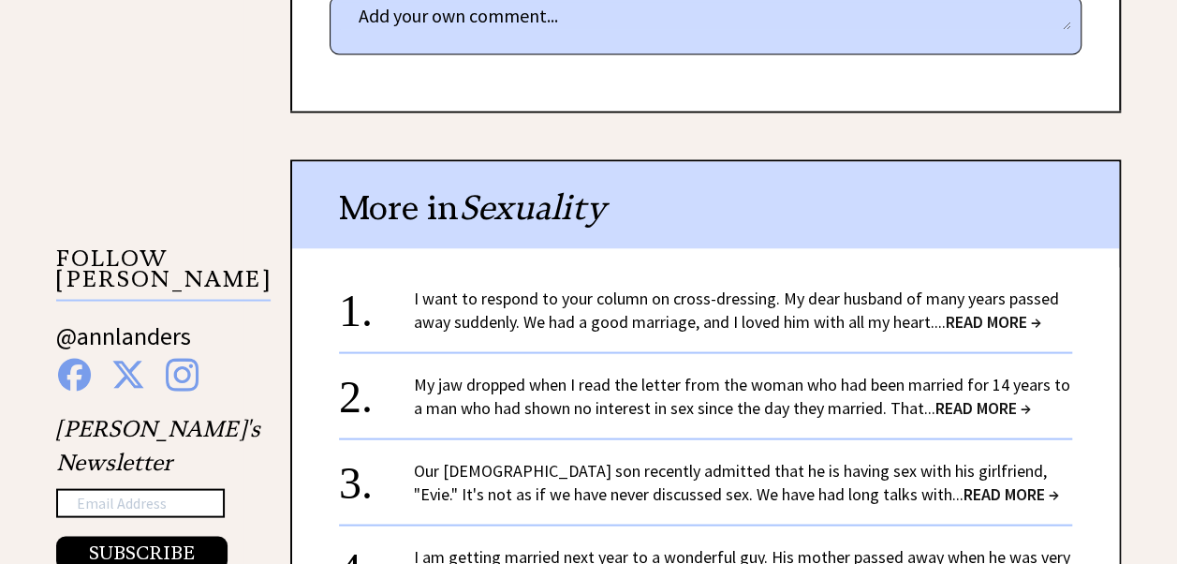
scroll to position [1685, 0]
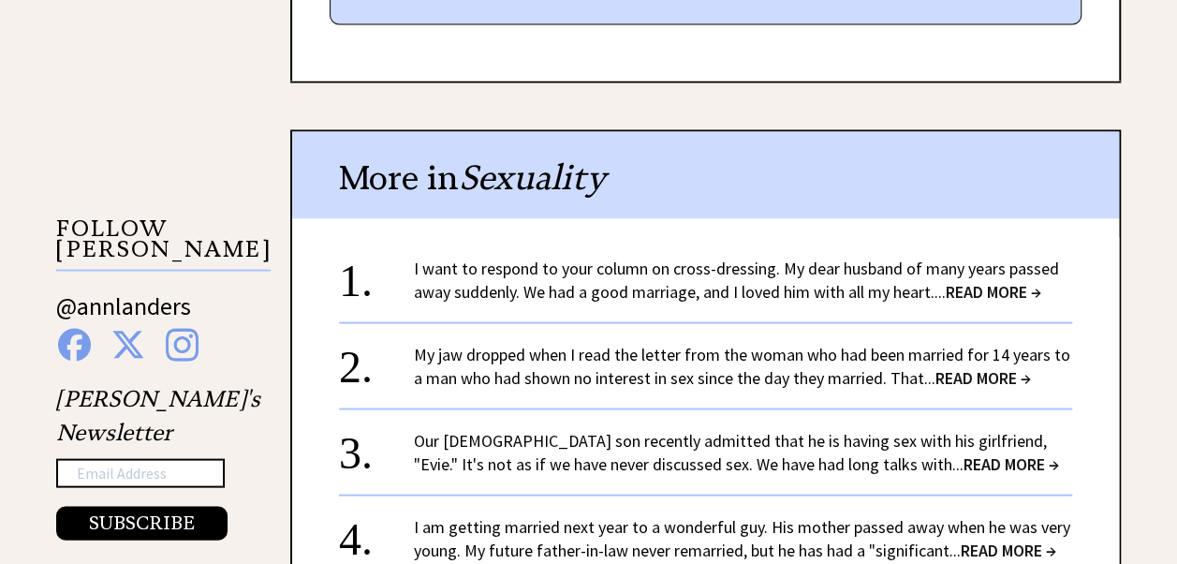
click at [681, 343] on link "My jaw dropped when I read the letter from the woman who had been married for 1…" at bounding box center [742, 365] width 656 height 45
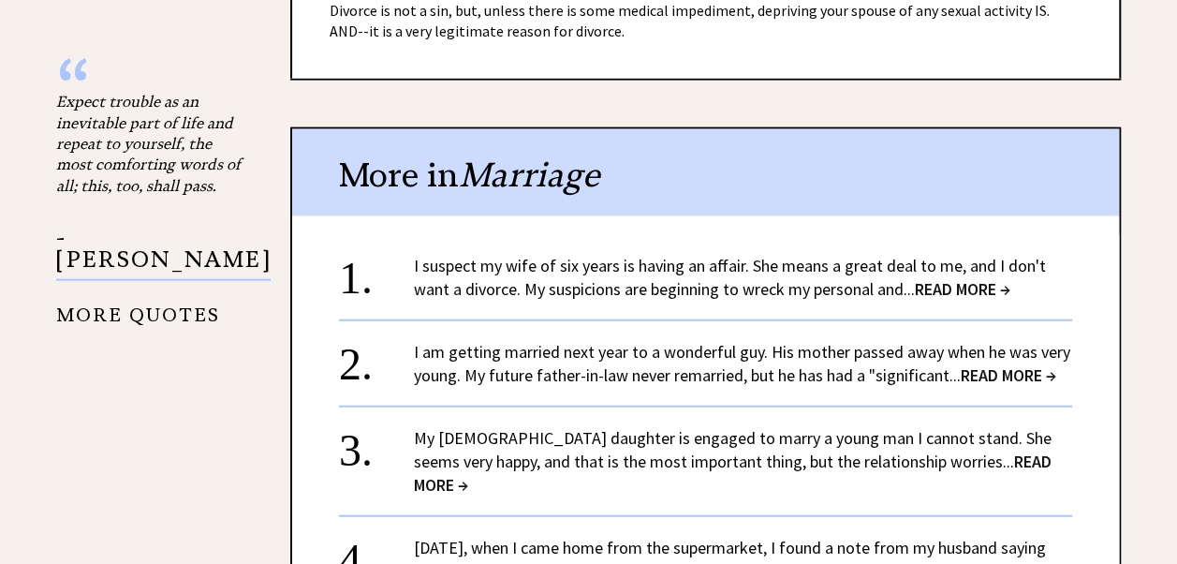
scroll to position [2060, 0]
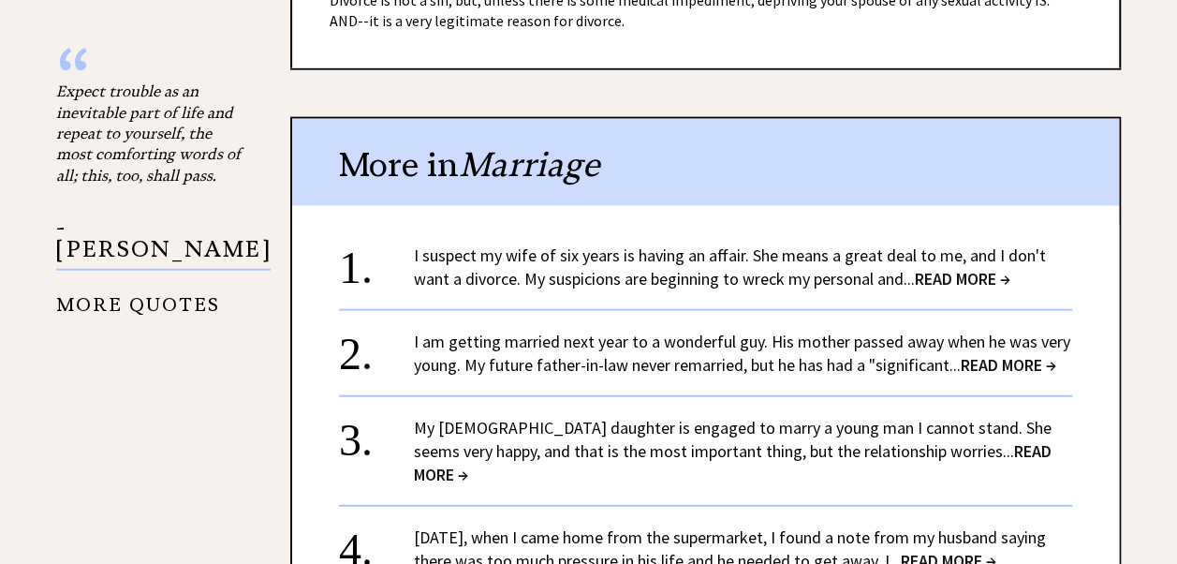
click at [1016, 354] on span "READ MORE →" at bounding box center [1009, 365] width 96 height 22
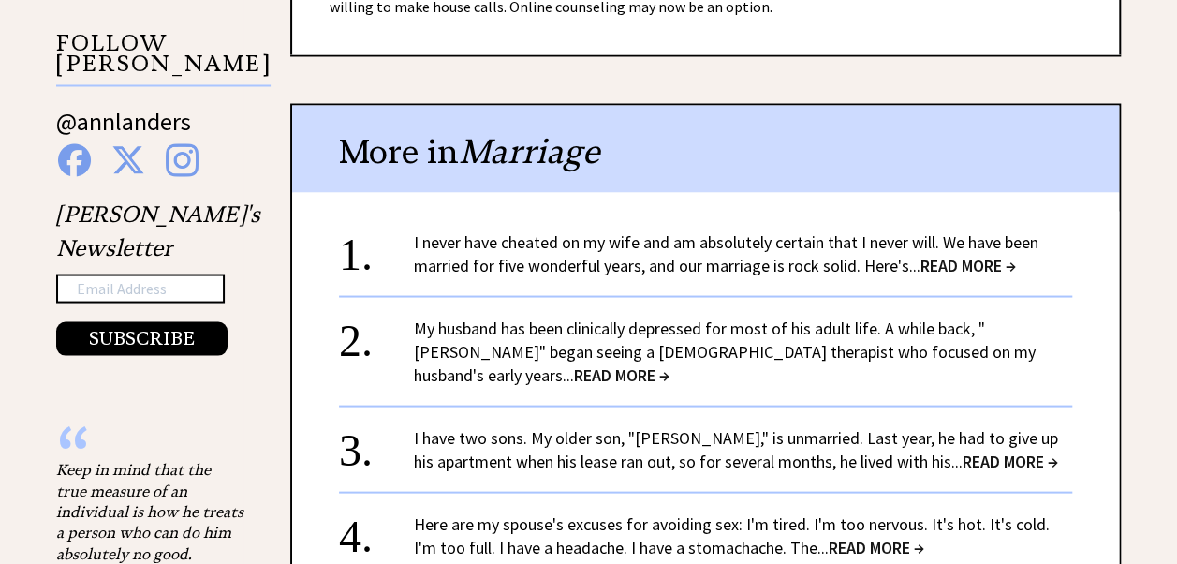
scroll to position [1685, 0]
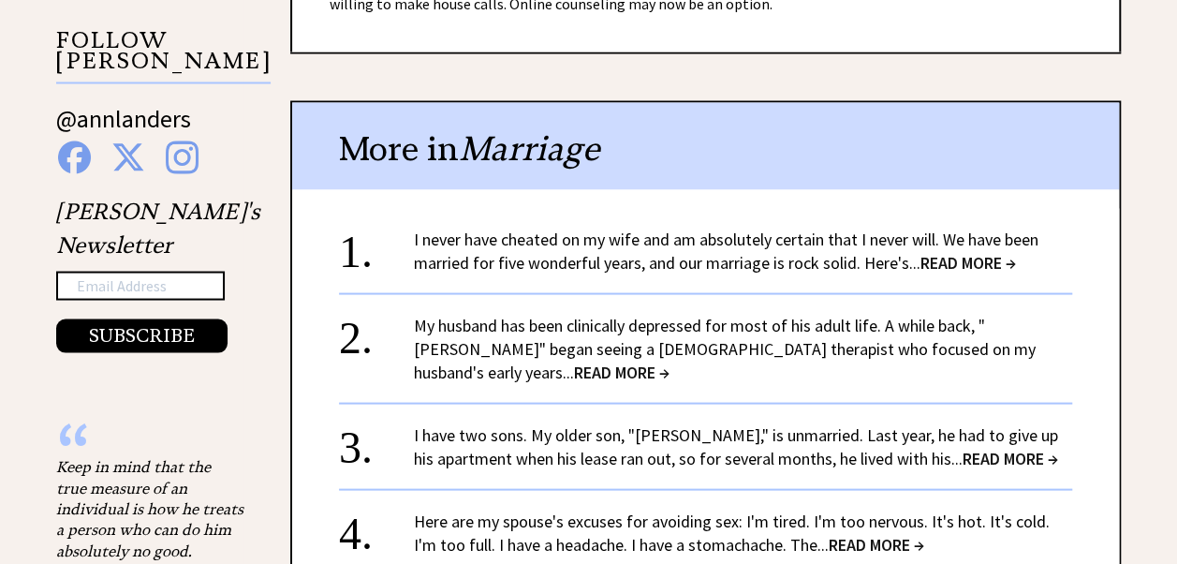
click at [622, 230] on link "I never have cheated on my wife and am absolutely certain that I never will. We…" at bounding box center [726, 250] width 625 height 45
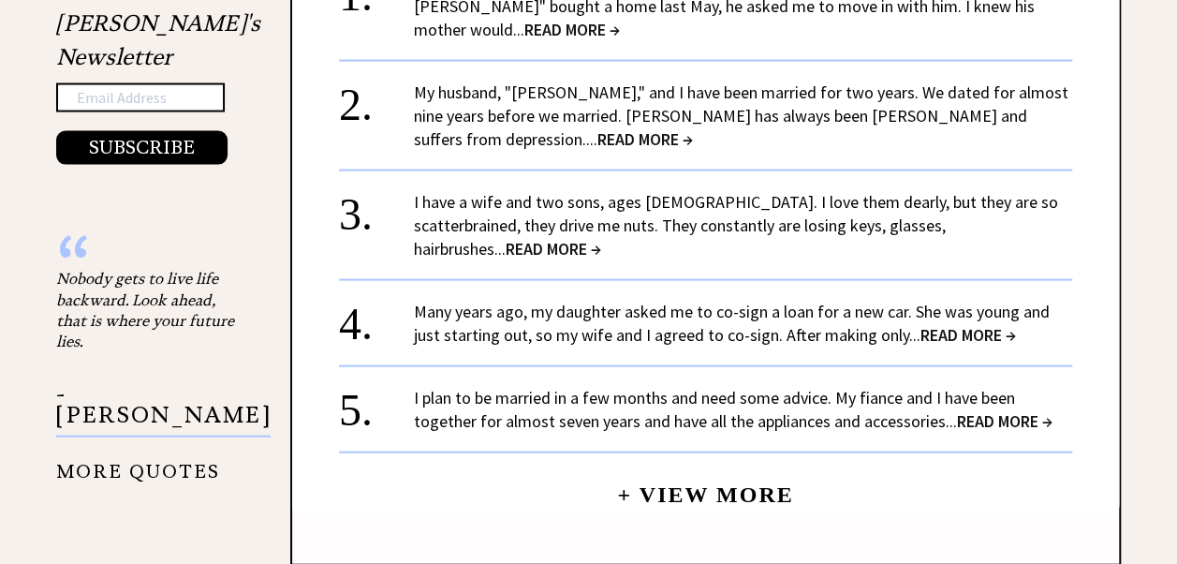
scroll to position [1966, 0]
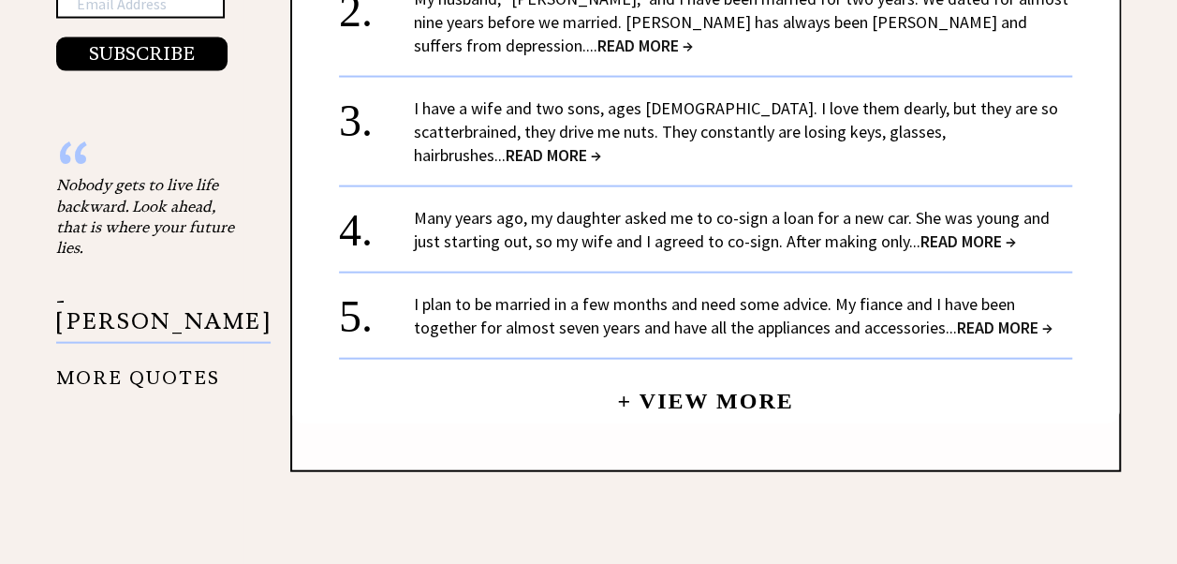
click at [653, 207] on link "Many years ago, my daughter asked me to co-sign a loan for a new car. She was y…" at bounding box center [732, 229] width 636 height 45
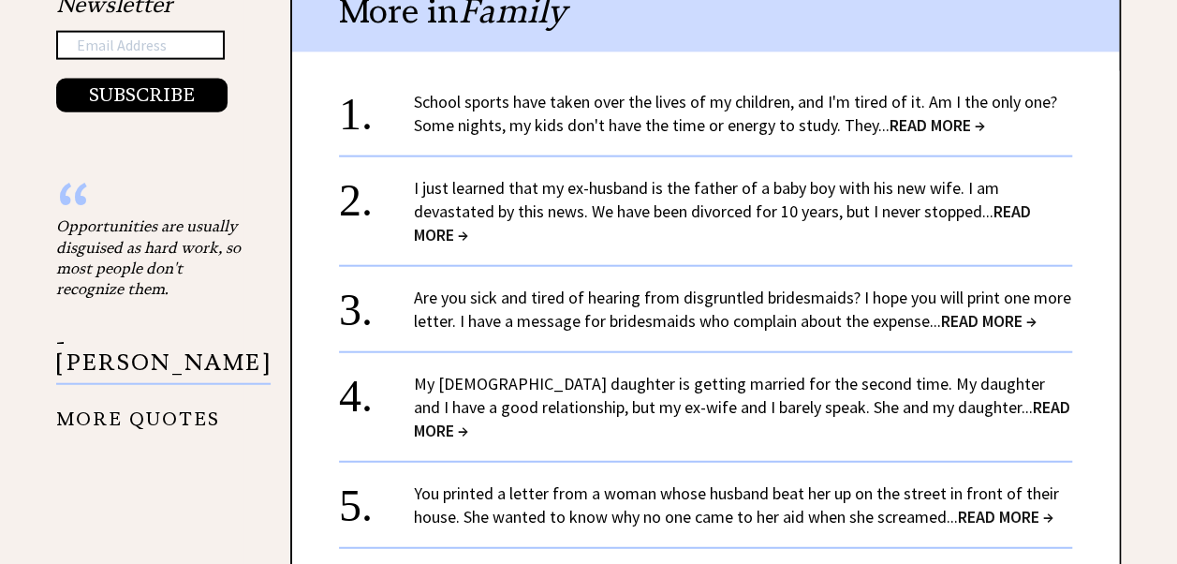
scroll to position [2154, 0]
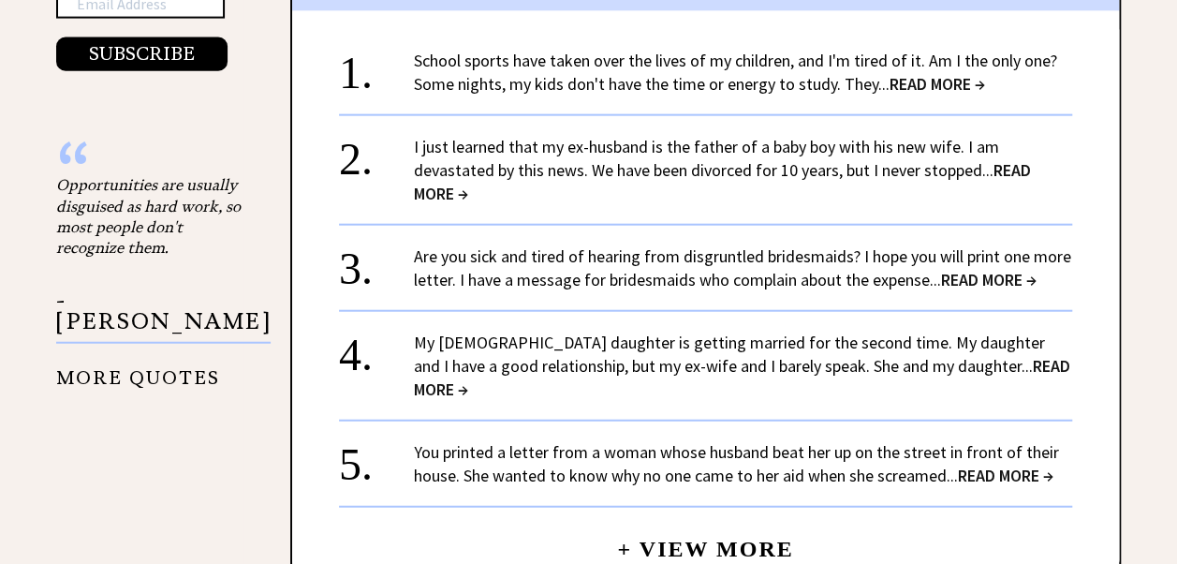
click at [695, 331] on link "My [DEMOGRAPHIC_DATA] daughter is getting married for the second time. My daugh…" at bounding box center [742, 365] width 656 height 68
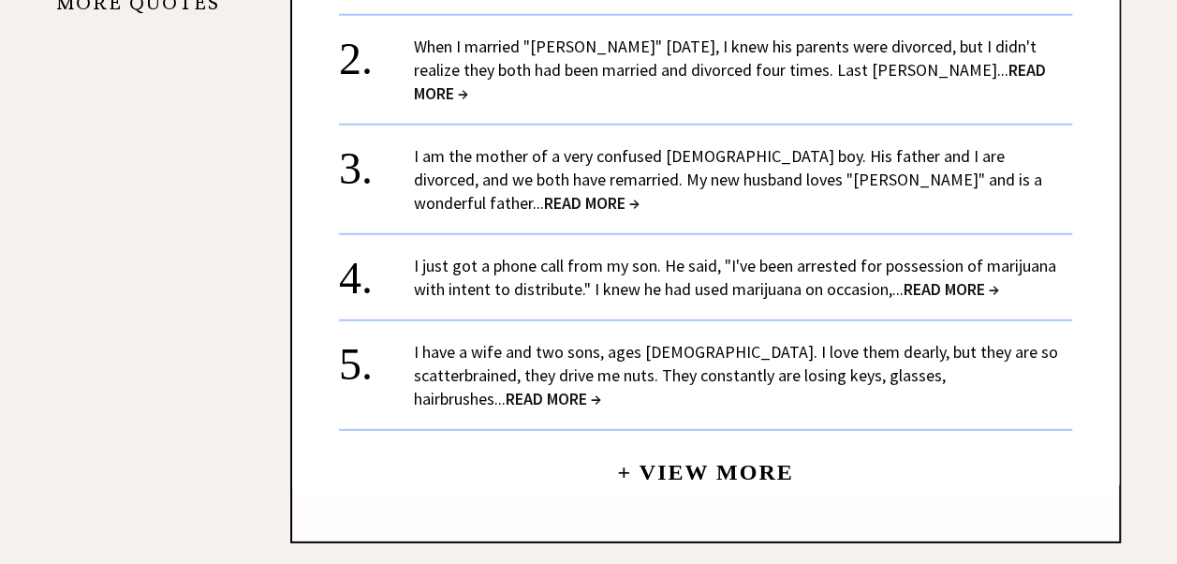
scroll to position [2622, 0]
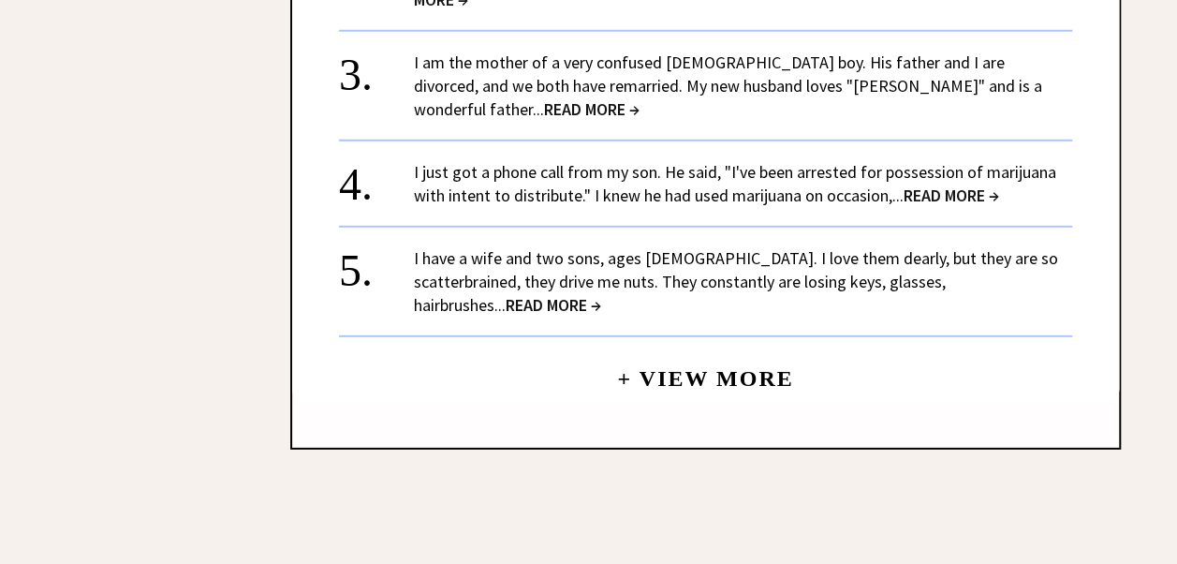
click at [756, 247] on link "I have a wife and two sons, ages 15 and 12. I love them dearly, but they are so…" at bounding box center [736, 281] width 644 height 68
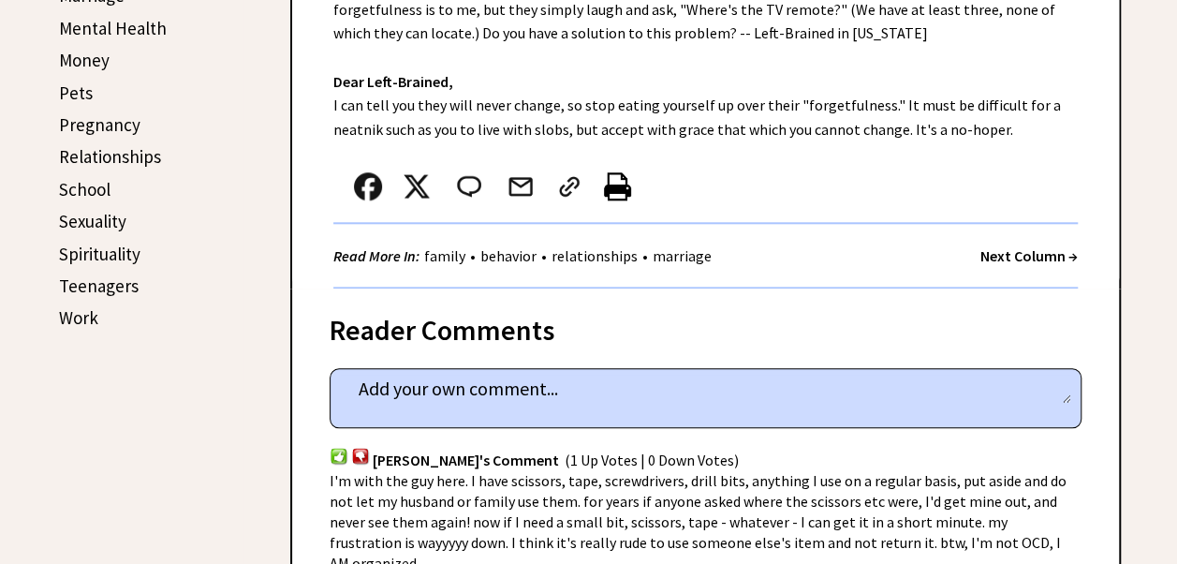
scroll to position [843, 0]
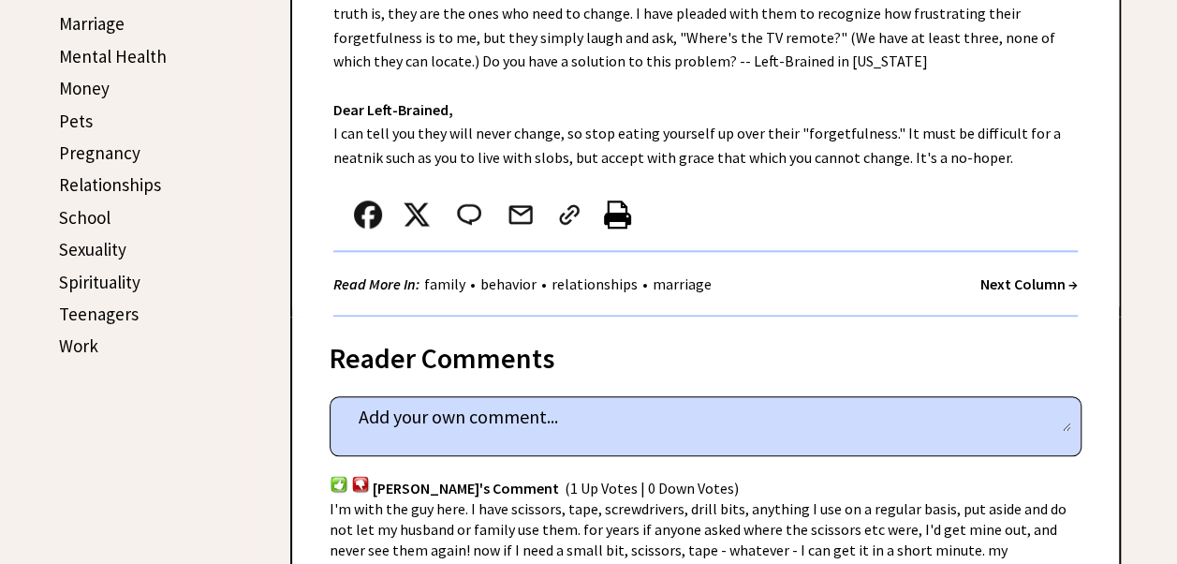
click at [99, 183] on link "Relationships" at bounding box center [110, 184] width 102 height 22
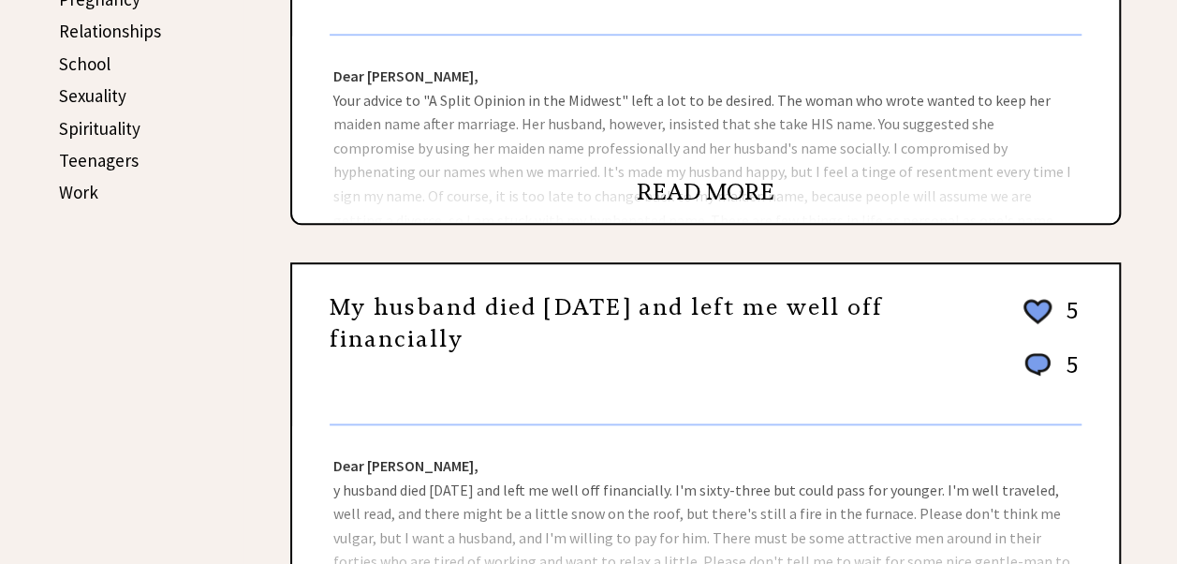
scroll to position [1030, 0]
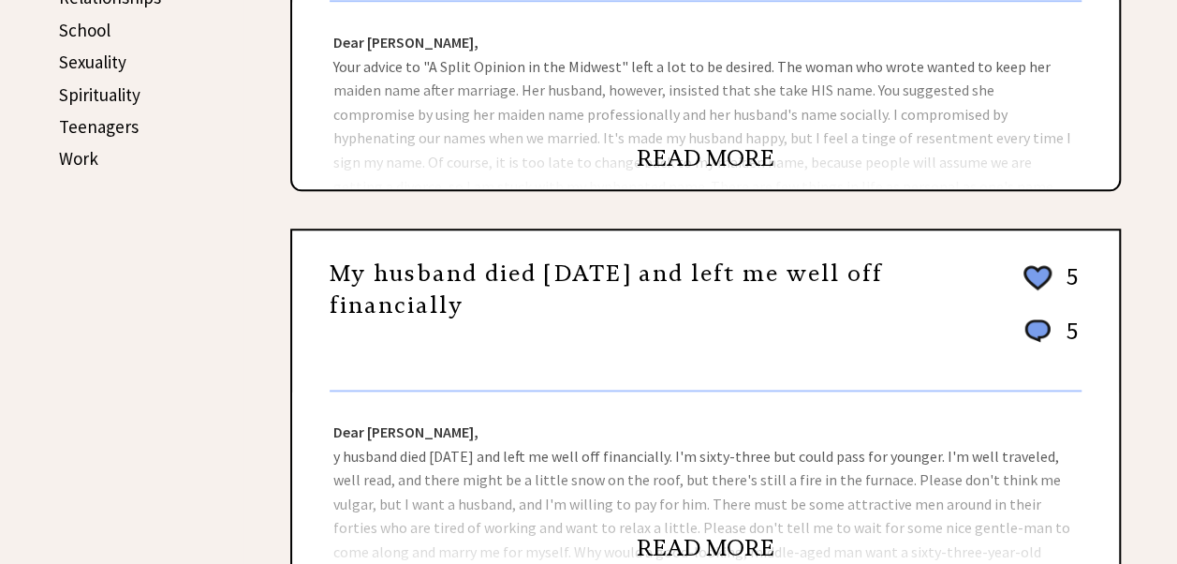
click at [507, 270] on link "My husband died ten months ago and left me well off financially" at bounding box center [606, 289] width 553 height 60
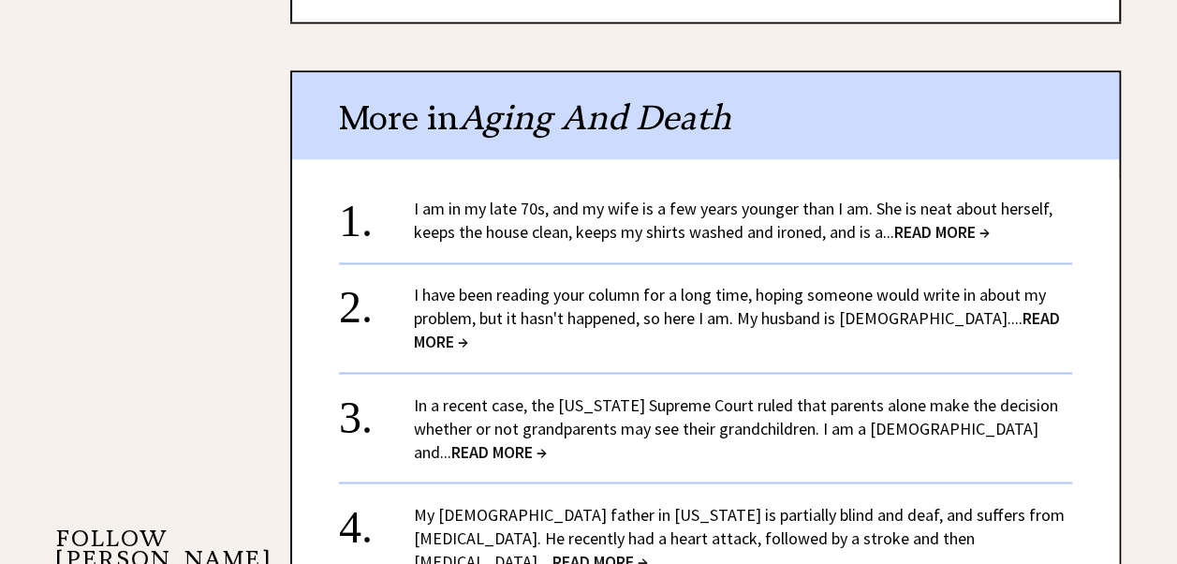
scroll to position [1404, 0]
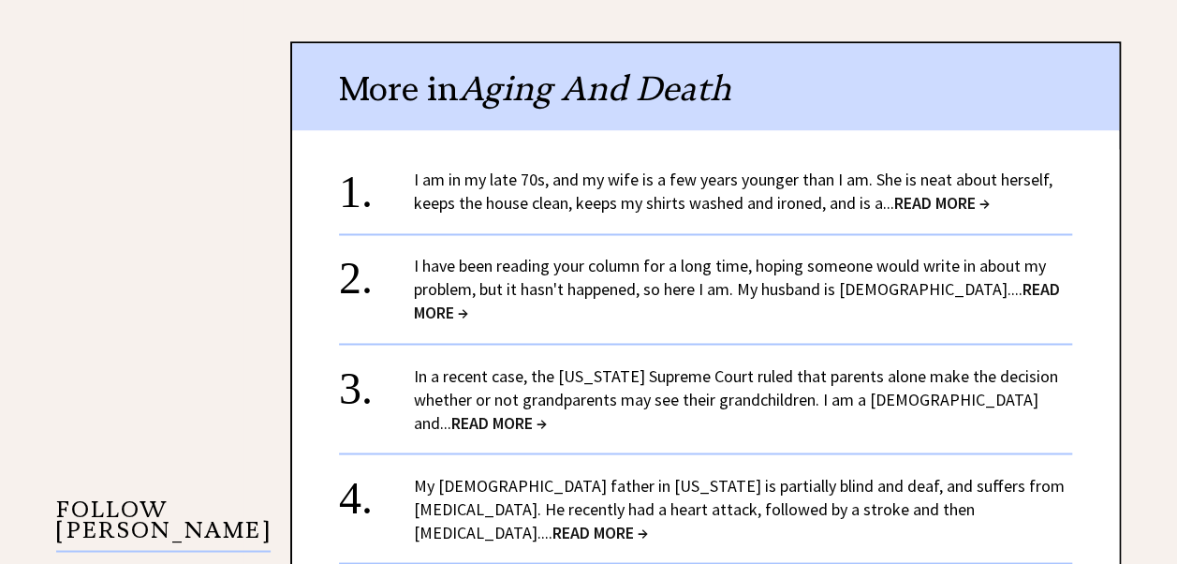
click at [811, 256] on link "I have been reading your column for a long time, hoping someone would write in …" at bounding box center [737, 289] width 646 height 68
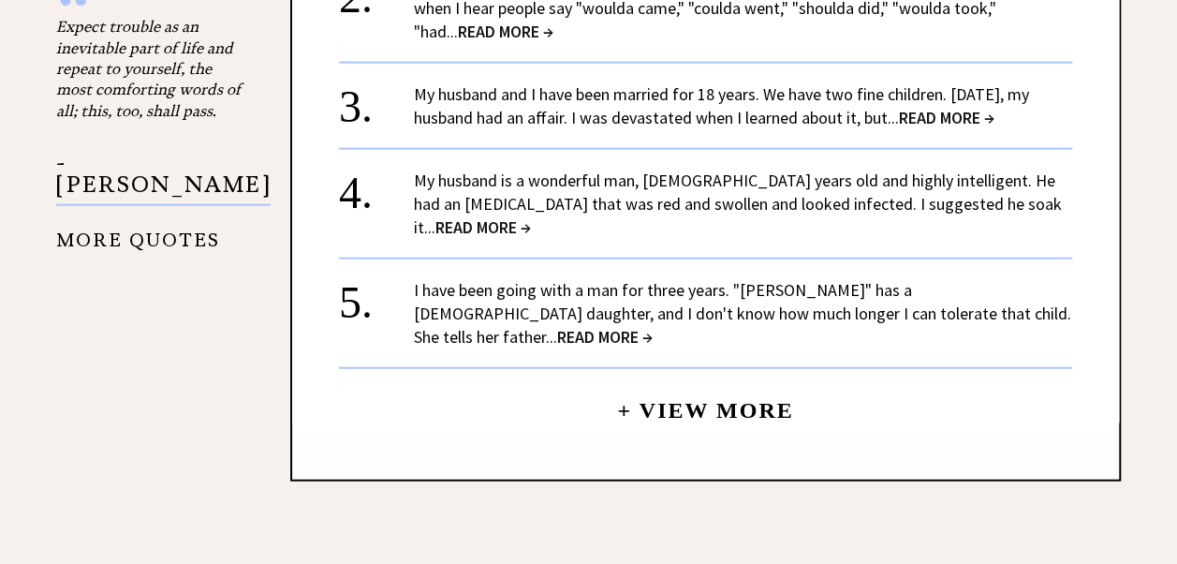
scroll to position [2154, 0]
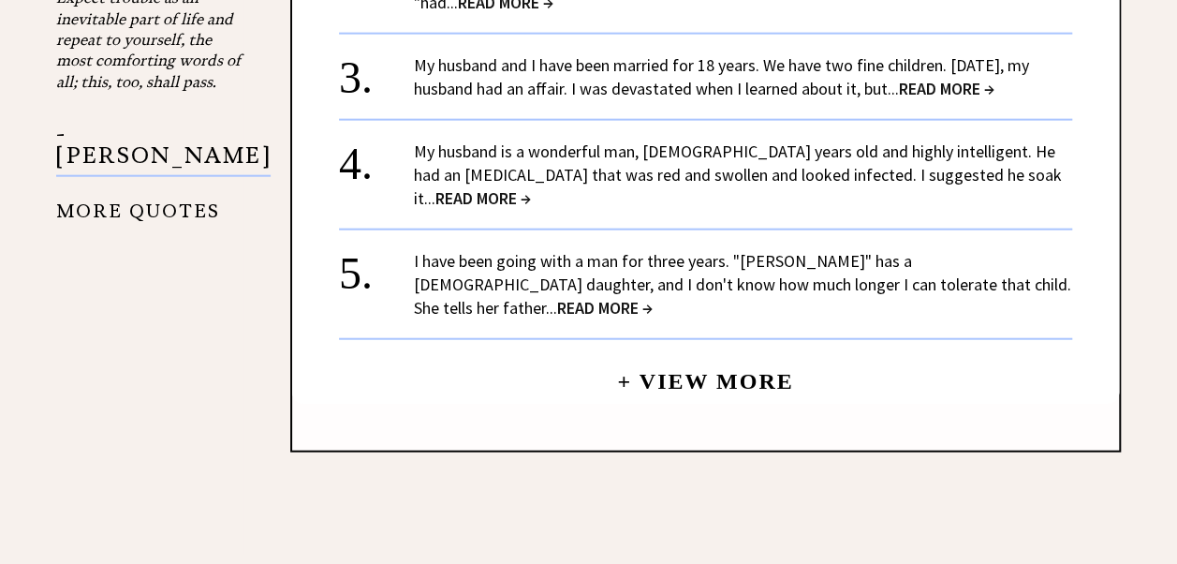
click at [698, 54] on link "My husband and I have been married for 18 years. We have two fine children. Fiv…" at bounding box center [721, 76] width 615 height 45
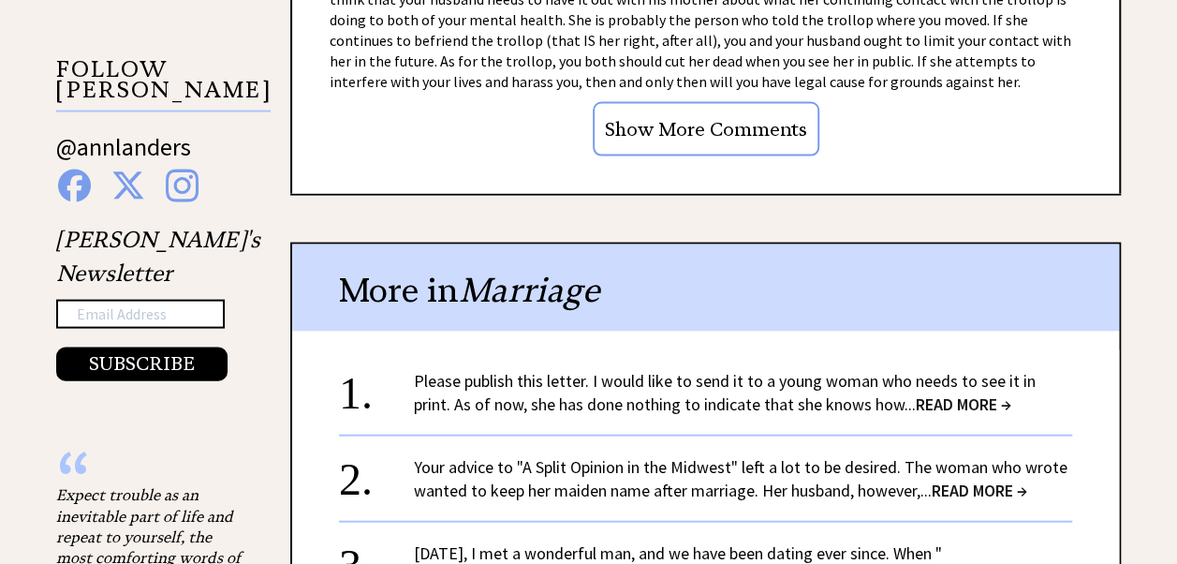
scroll to position [1873, 0]
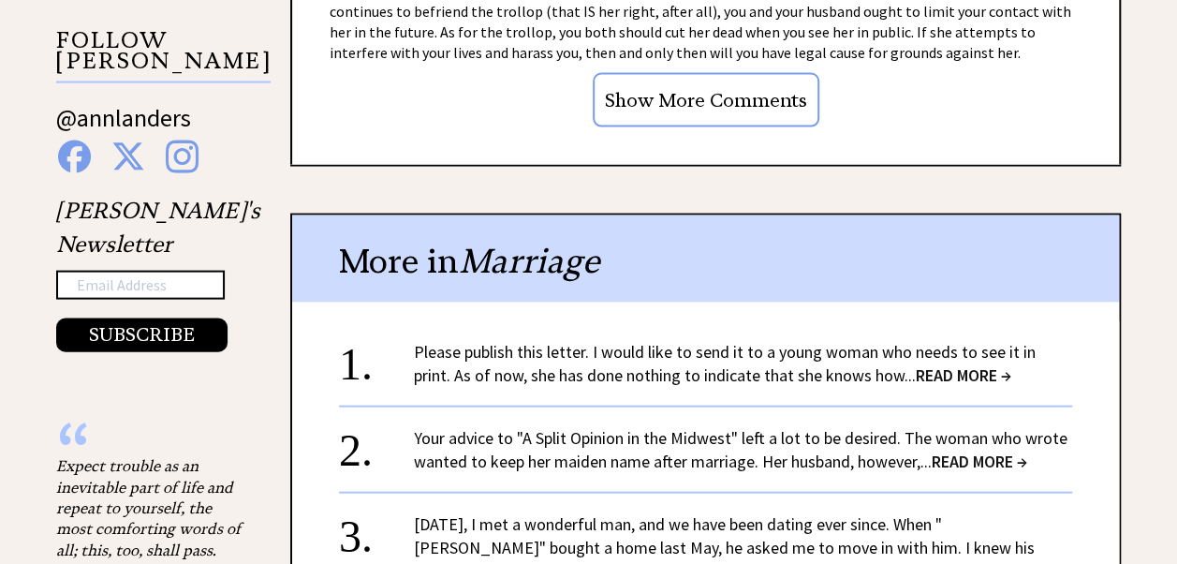
click at [923, 364] on span "READ MORE →" at bounding box center [964, 375] width 96 height 22
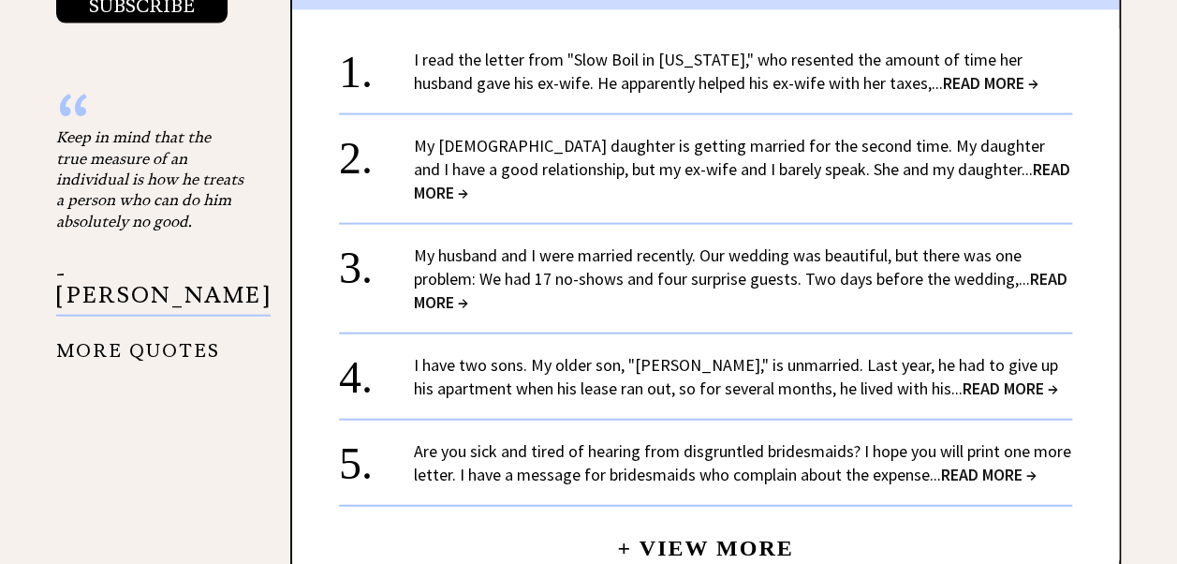
scroll to position [2060, 0]
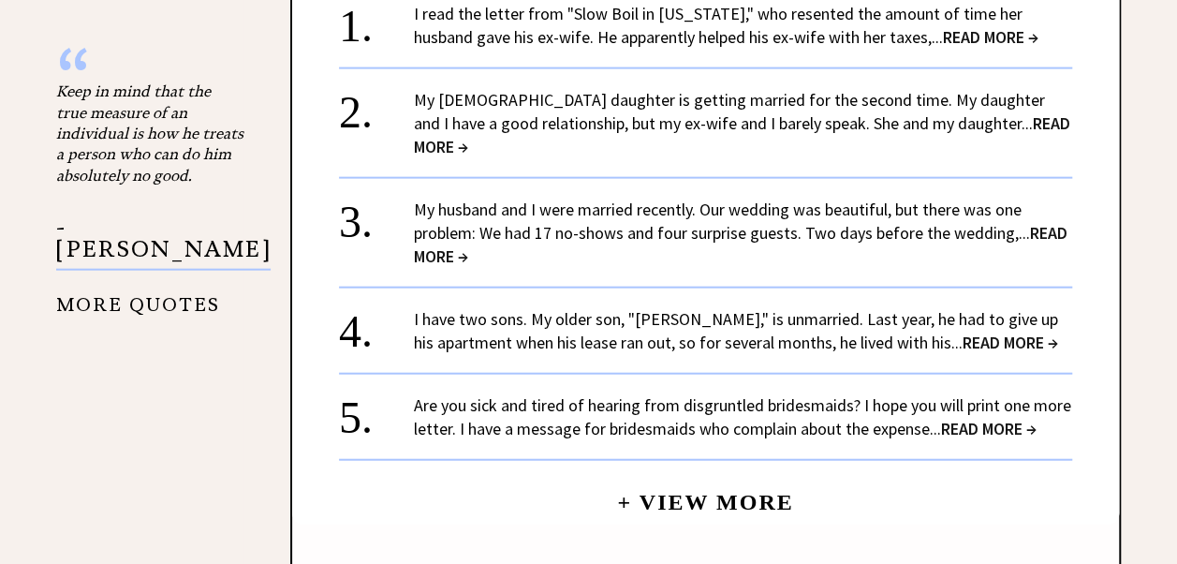
click at [764, 308] on link "I have two sons. My older son, "[PERSON_NAME]," is unmarried. Last year, he had…" at bounding box center [736, 330] width 644 height 45
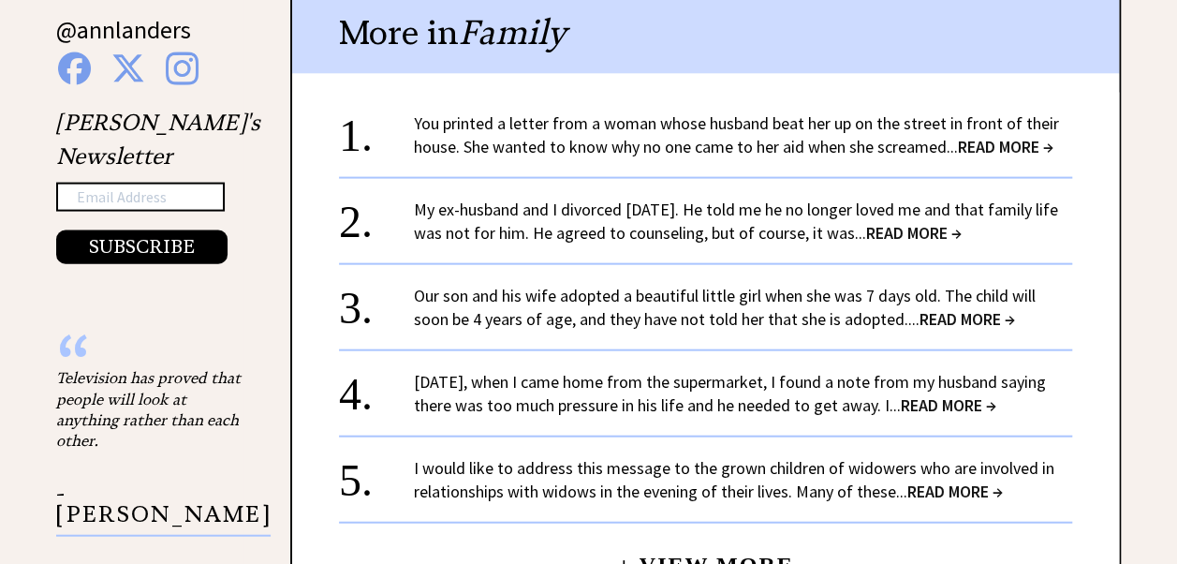
scroll to position [1966, 0]
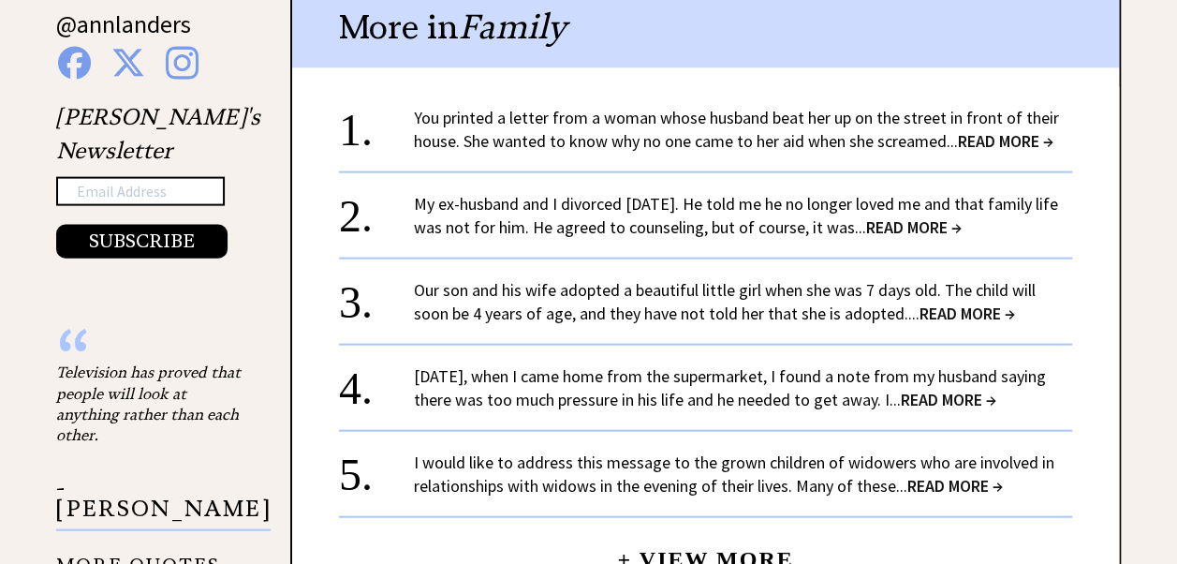
click at [713, 193] on link "My ex-husband and I divorced 18 years ago. He told me he no longer loved me and…" at bounding box center [736, 215] width 644 height 45
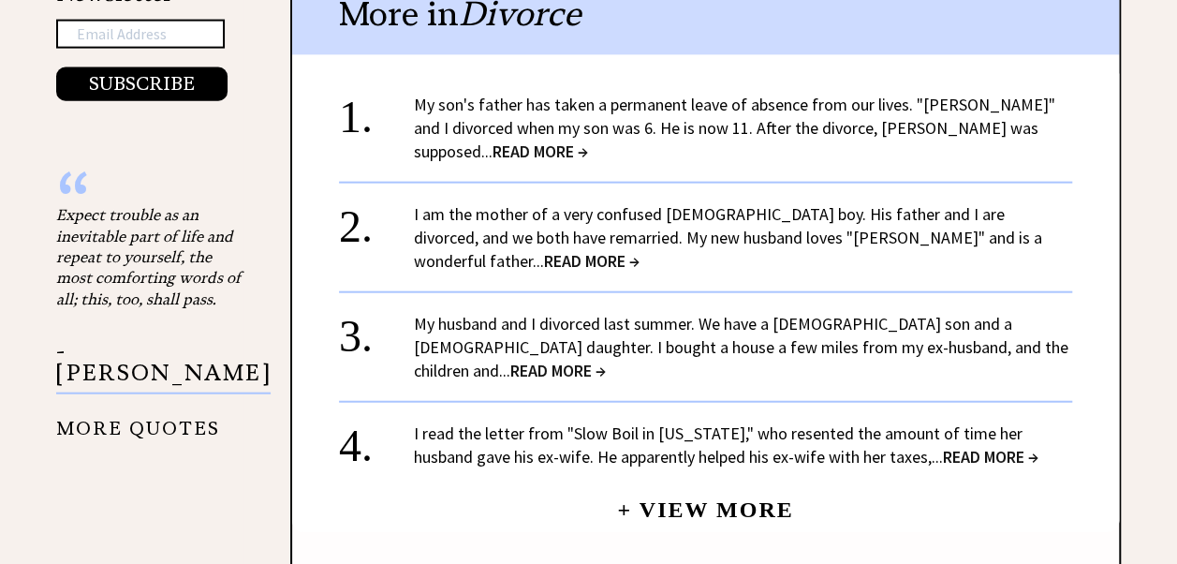
scroll to position [2154, 0]
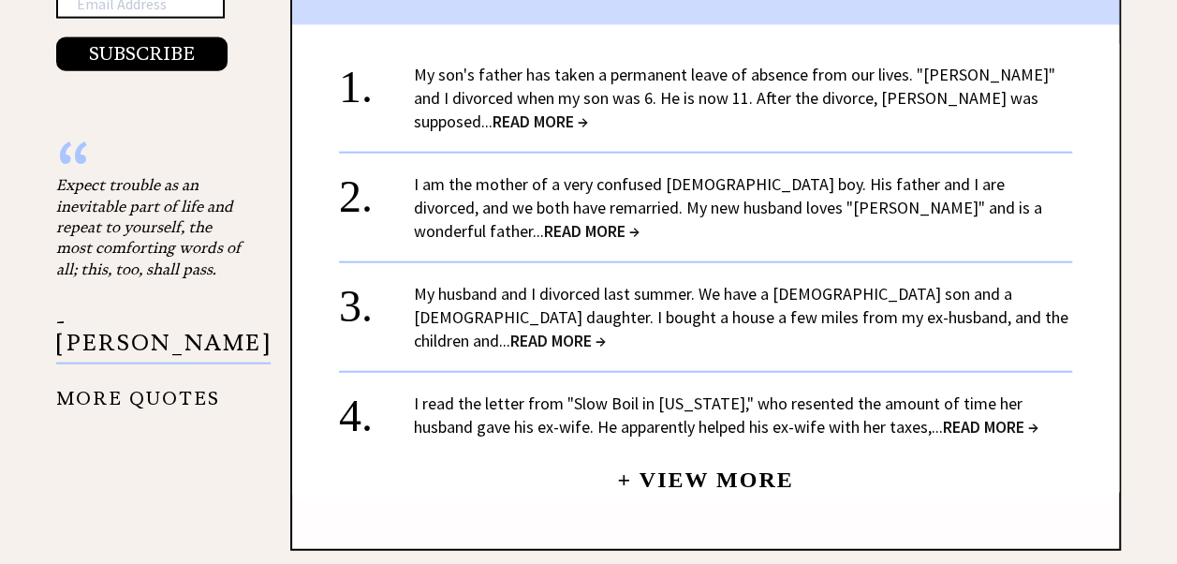
click at [725, 283] on link "My husband and I divorced last summer. We have a 9-year-old son and a 6-year-ol…" at bounding box center [741, 317] width 654 height 68
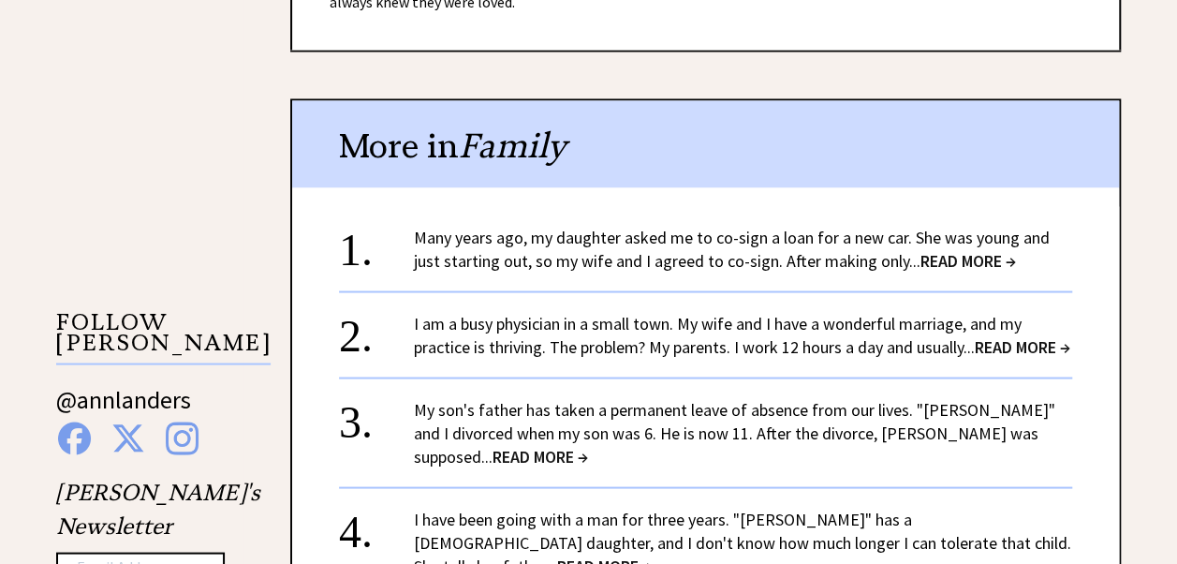
scroll to position [1685, 0]
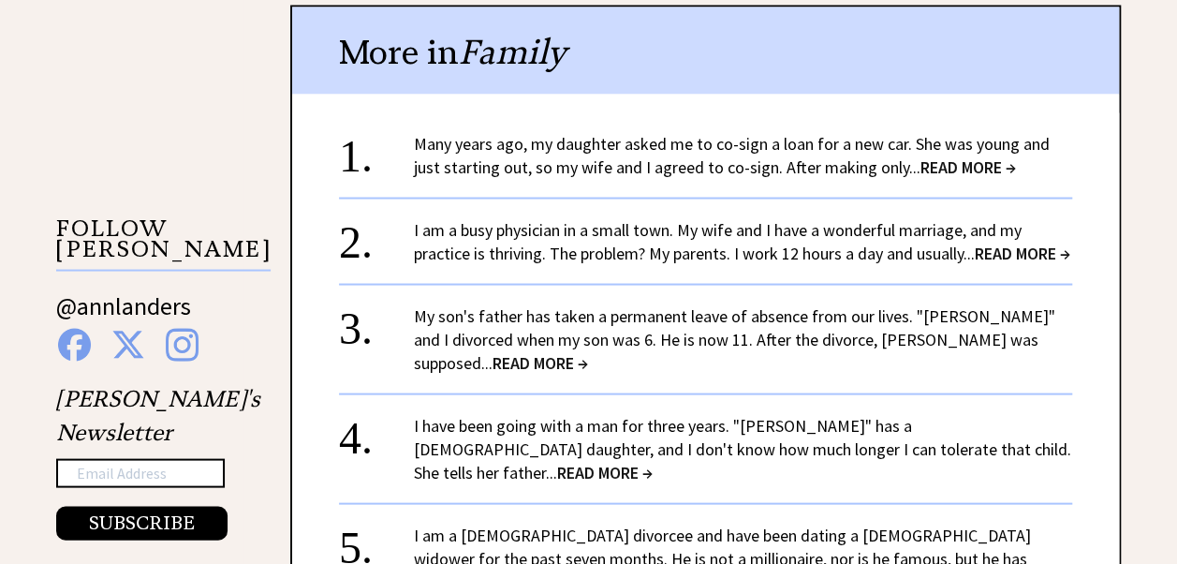
click at [867, 218] on link "I am a busy physician in a small town. My wife and I have a wonderful marriage,…" at bounding box center [742, 240] width 656 height 45
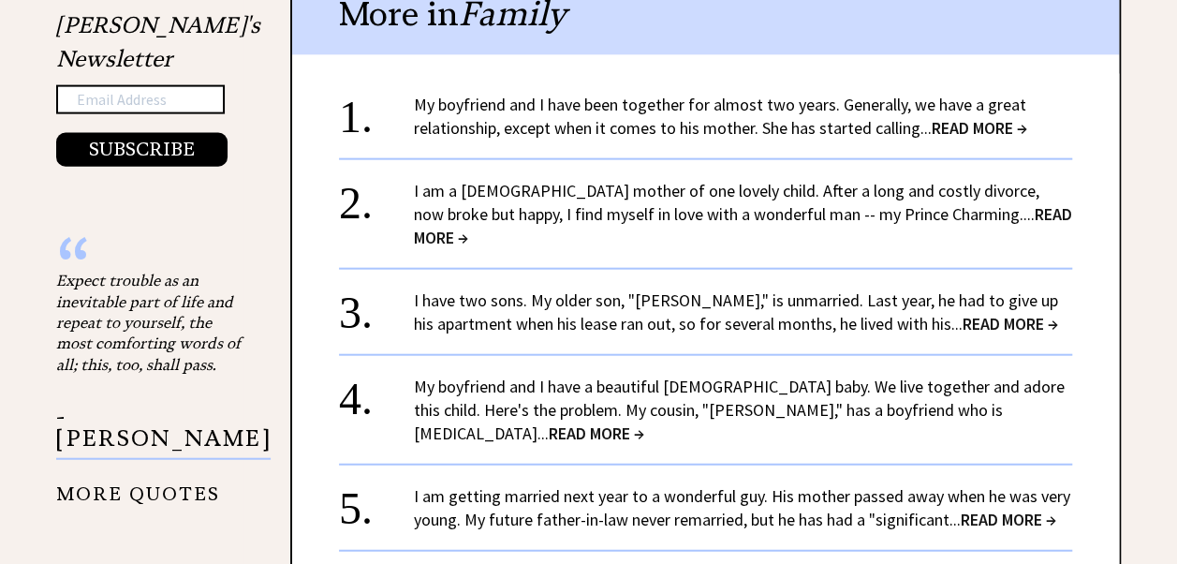
scroll to position [2060, 0]
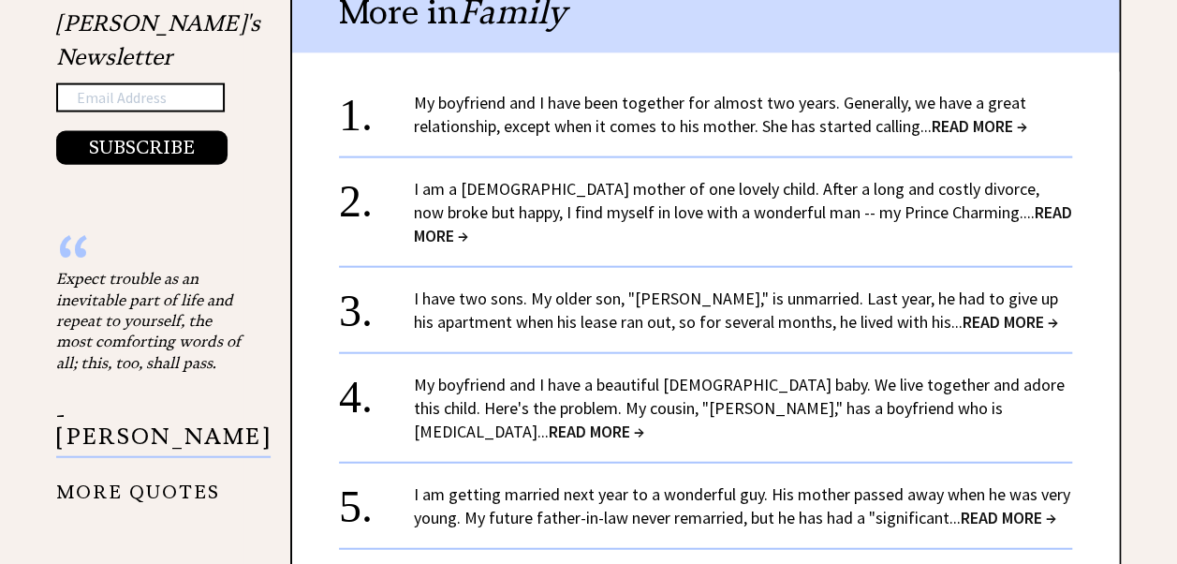
click at [662, 187] on link "I am a [DEMOGRAPHIC_DATA] mother of one lovely child. After a long and costly d…" at bounding box center [743, 212] width 658 height 68
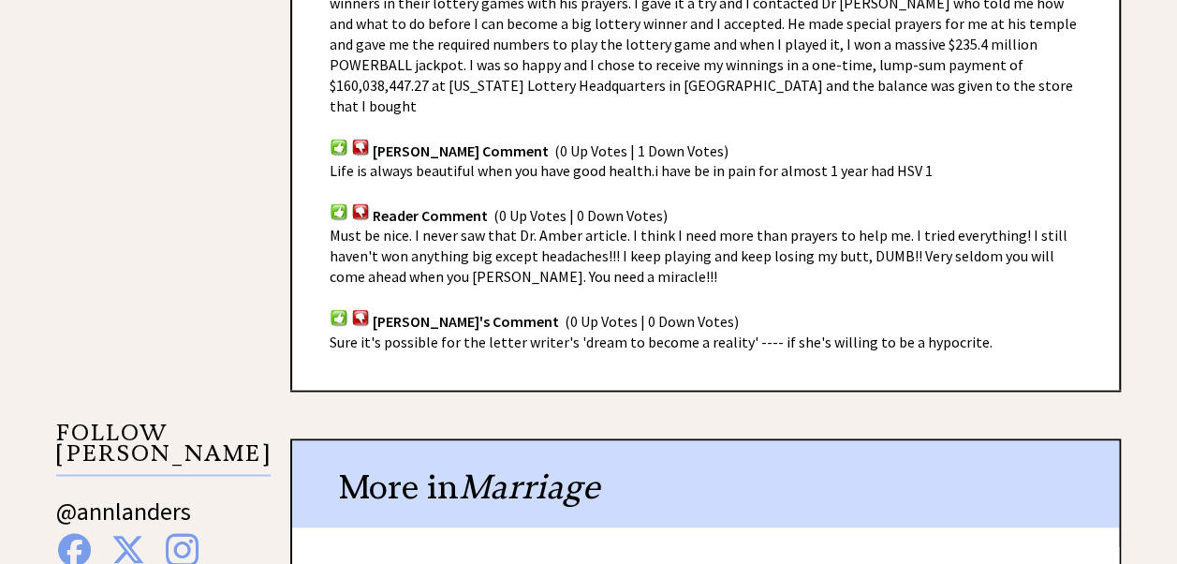
scroll to position [1592, 0]
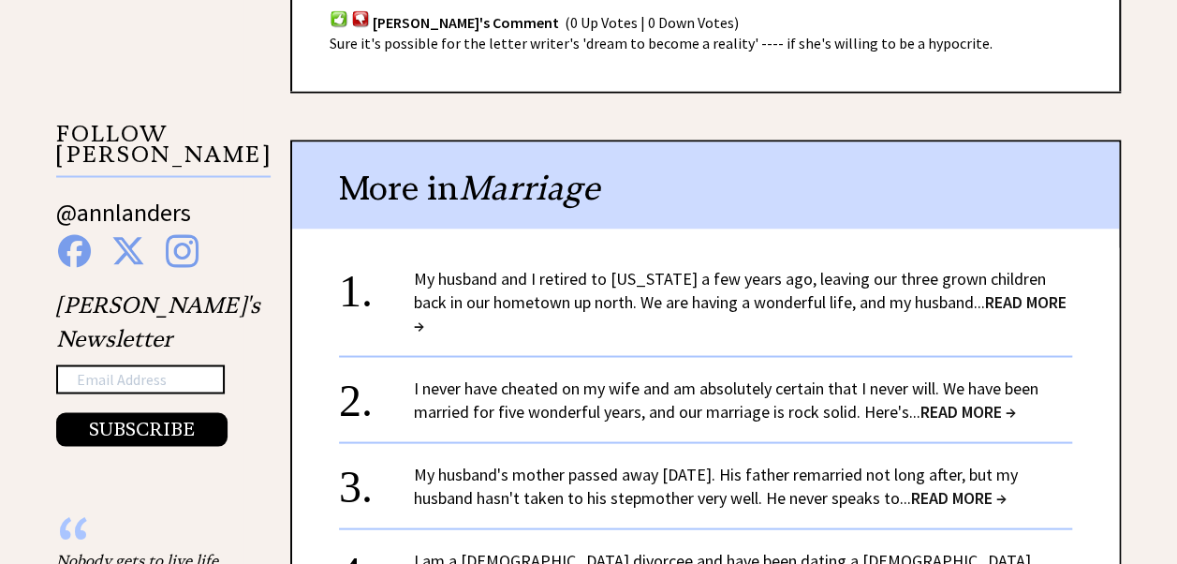
click at [778, 267] on link "My husband and I retired to Florida a few years ago, leaving our three grown ch…" at bounding box center [740, 301] width 653 height 68
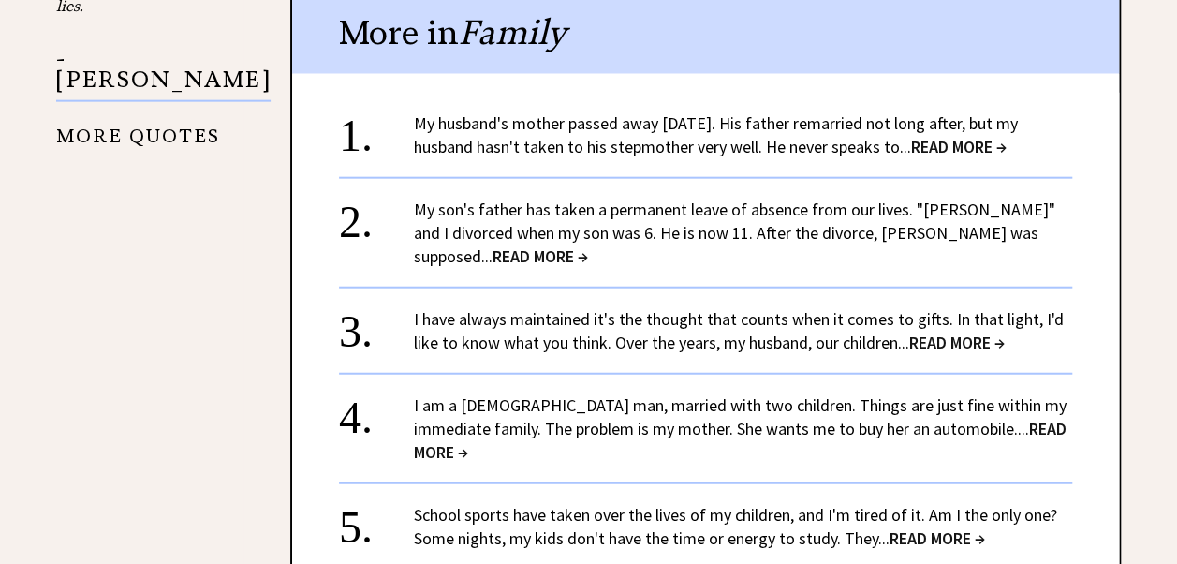
scroll to position [2247, 0]
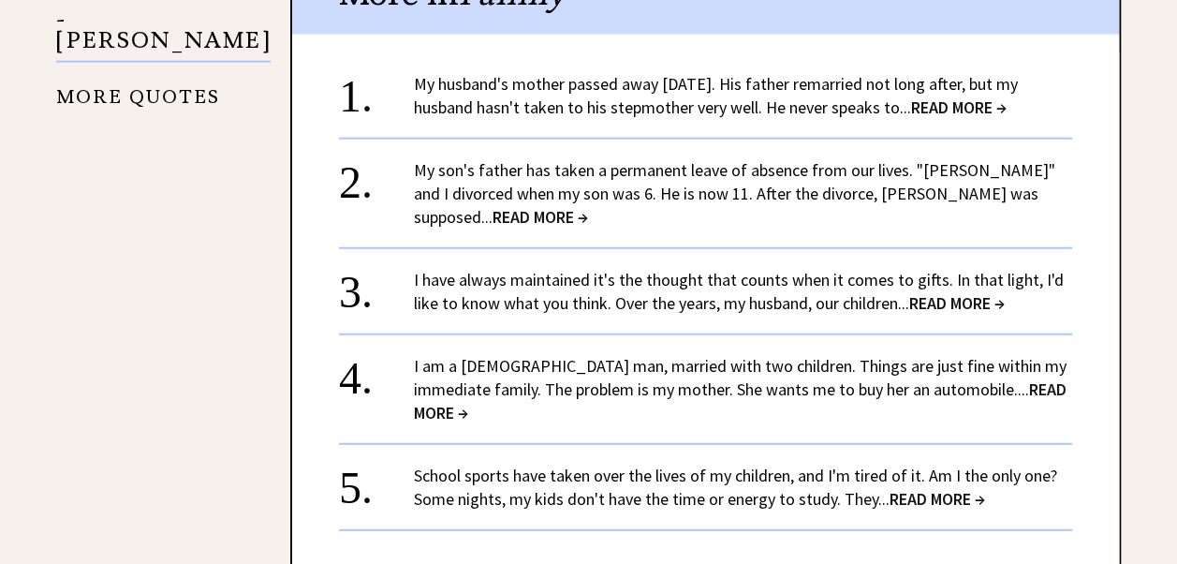
click at [839, 88] on link "My husband's mother passed away [DATE]. His father remarried not long after, bu…" at bounding box center [716, 95] width 604 height 45
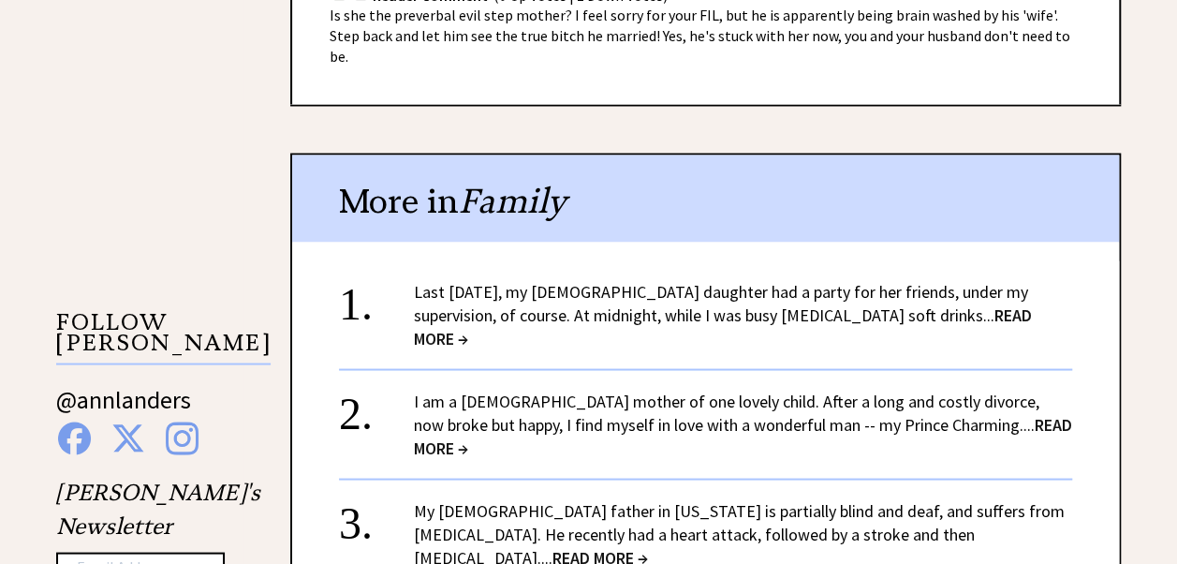
scroll to position [1685, 0]
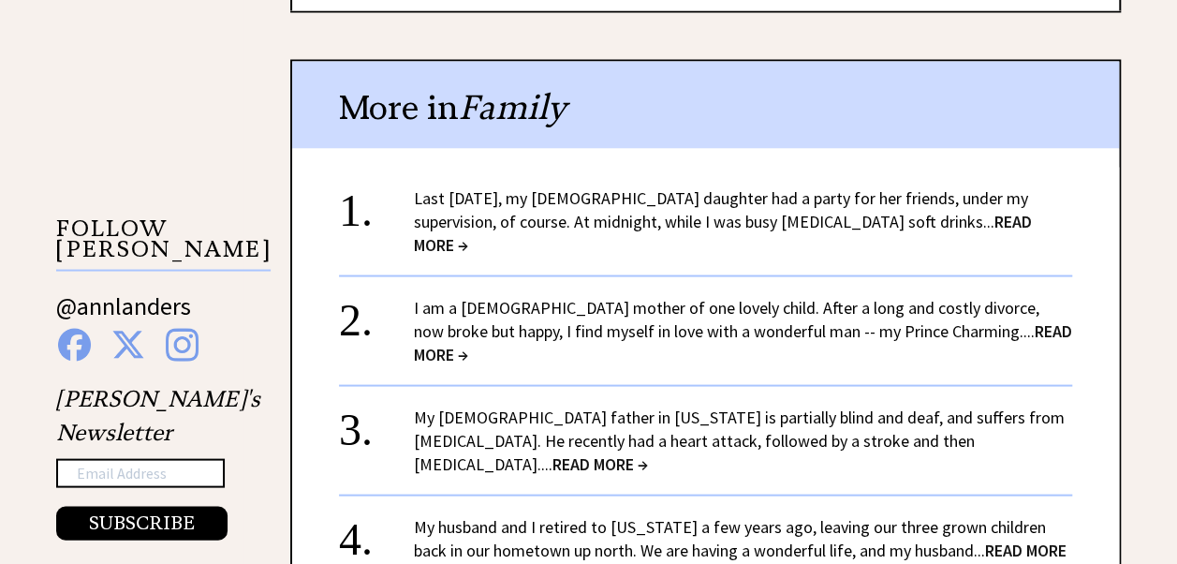
click at [789, 405] on link "My 89-year-old father in California is partially blind and deaf, and suffers fr…" at bounding box center [739, 439] width 651 height 68
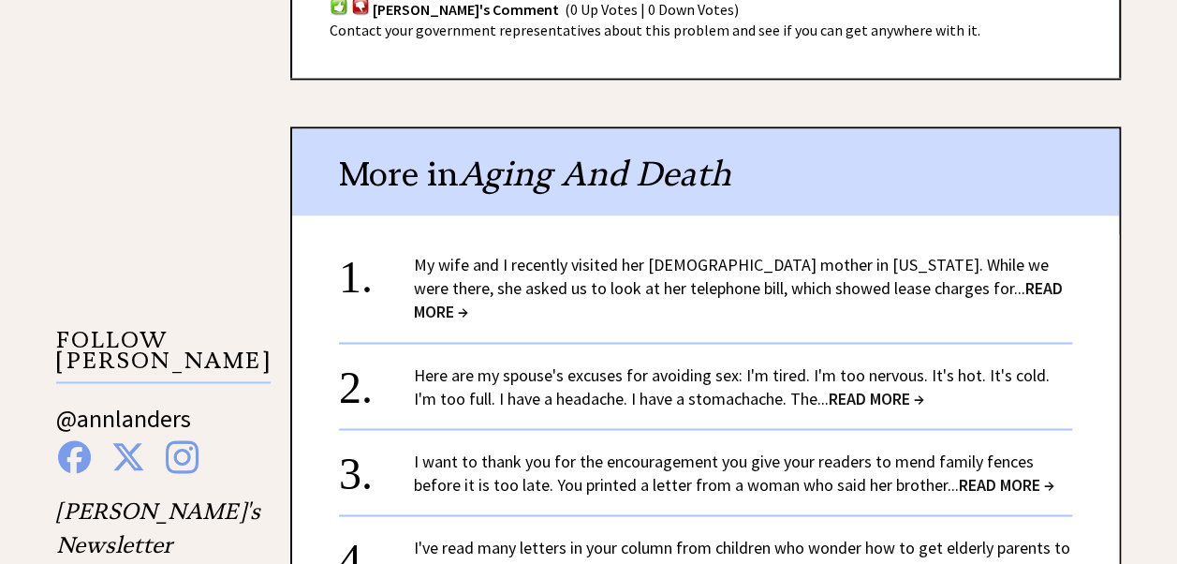
scroll to position [1404, 0]
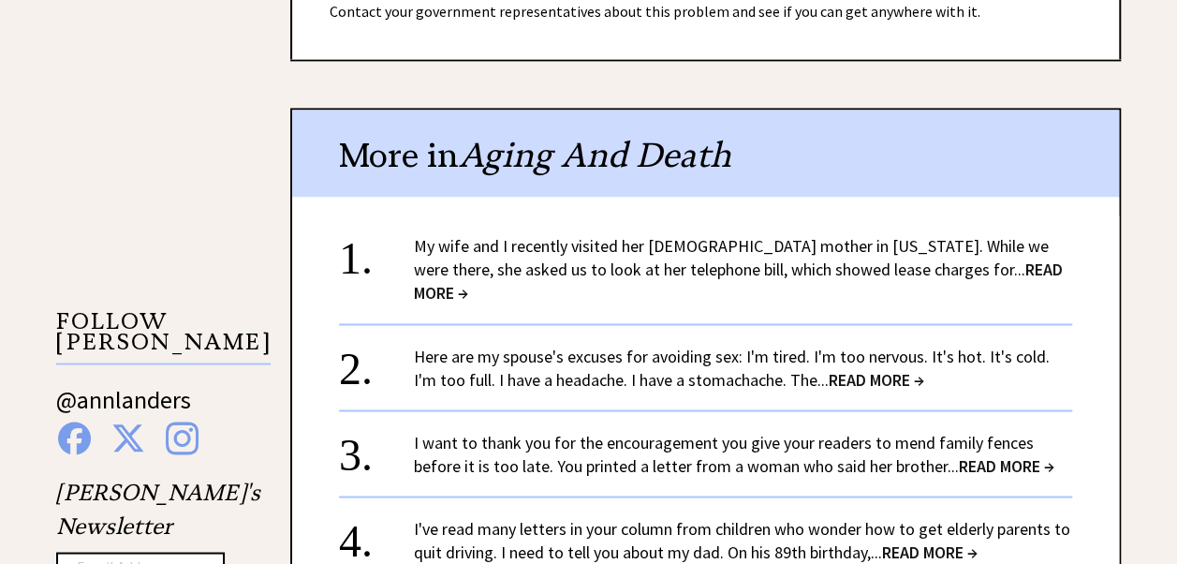
click at [964, 258] on span "READ MORE →" at bounding box center [738, 280] width 649 height 45
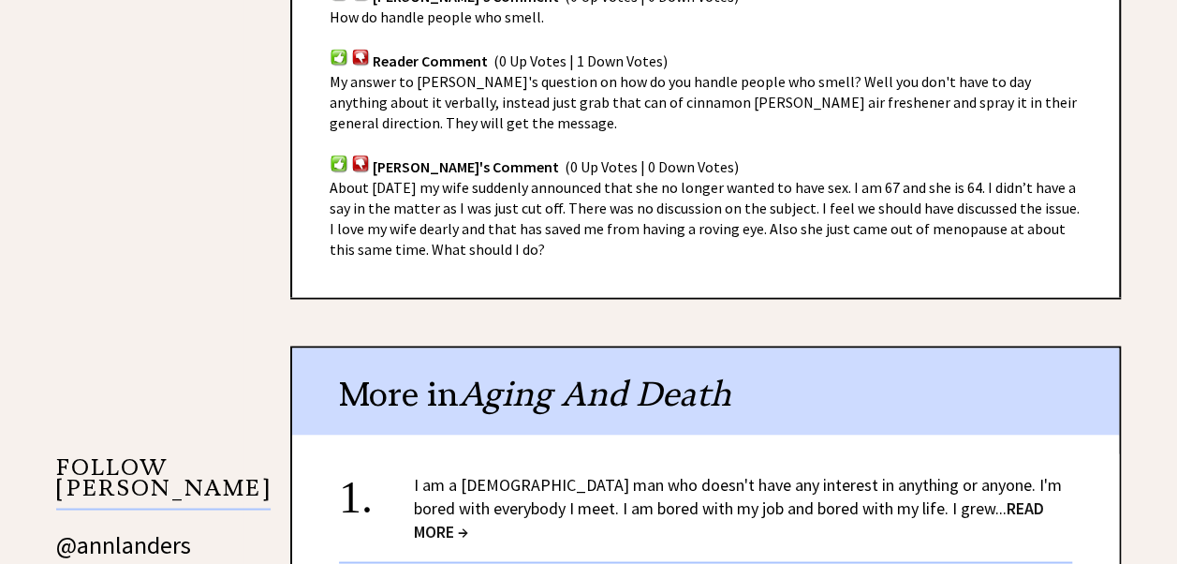
scroll to position [1592, 0]
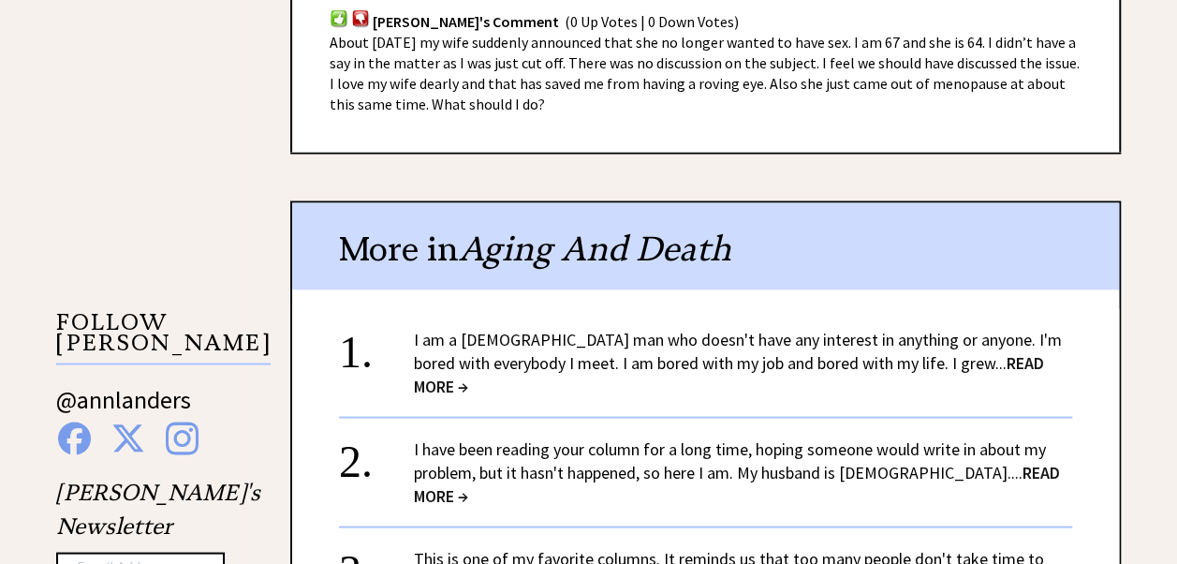
click at [800, 328] on link "I am a 60-year-old man who doesn't have any interest in anything or anyone. I'm…" at bounding box center [738, 362] width 648 height 68
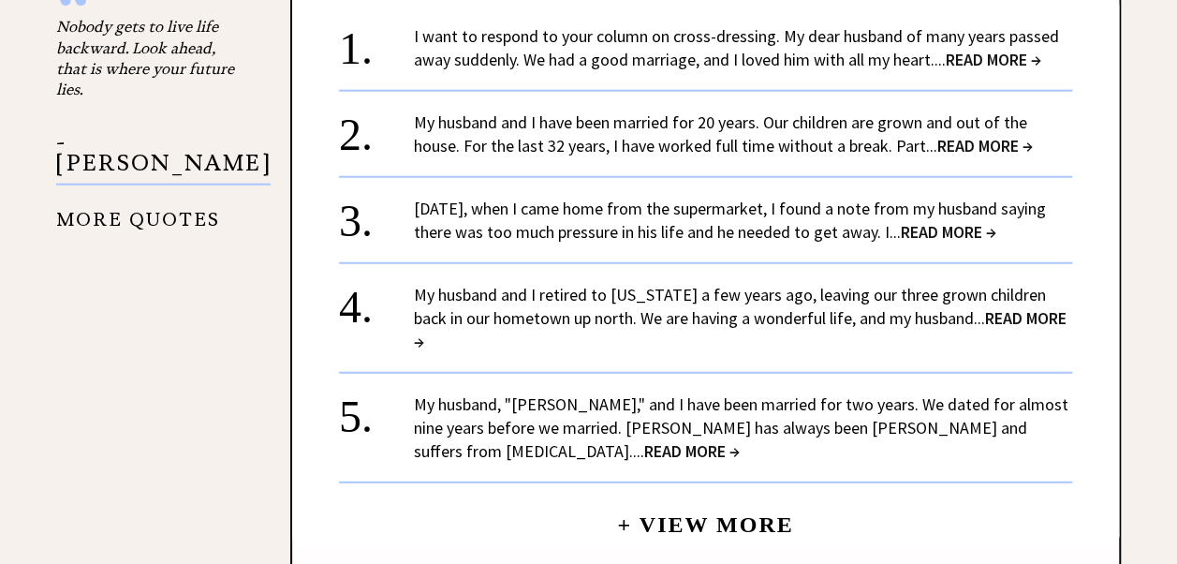
scroll to position [2341, 0]
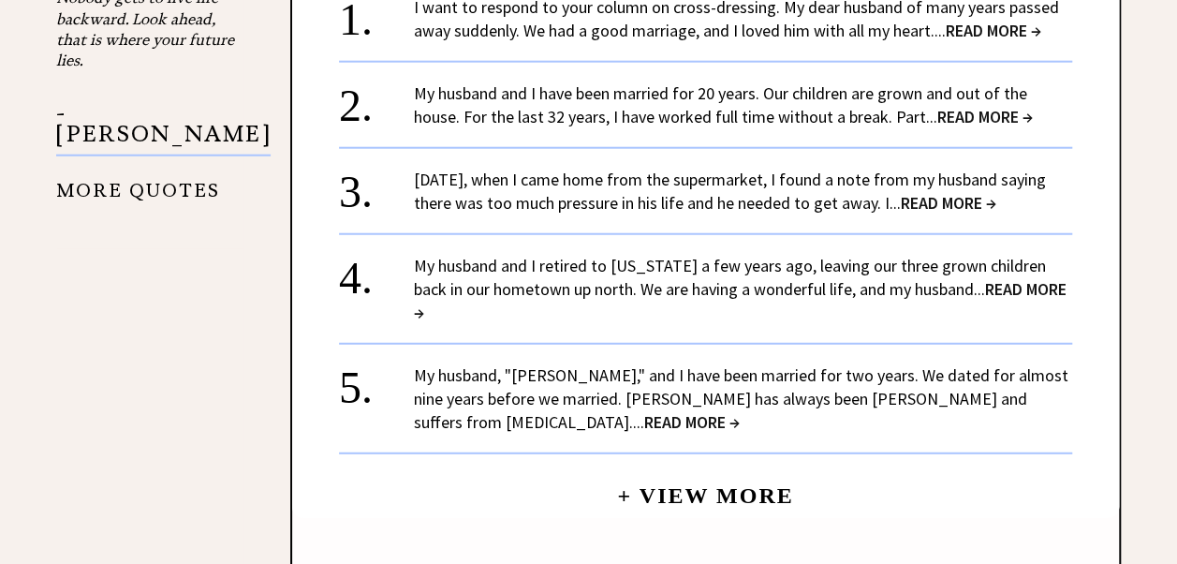
click at [991, 190] on link "[DATE], when I came home from the supermarket, I found a note from my husband s…" at bounding box center [730, 191] width 632 height 45
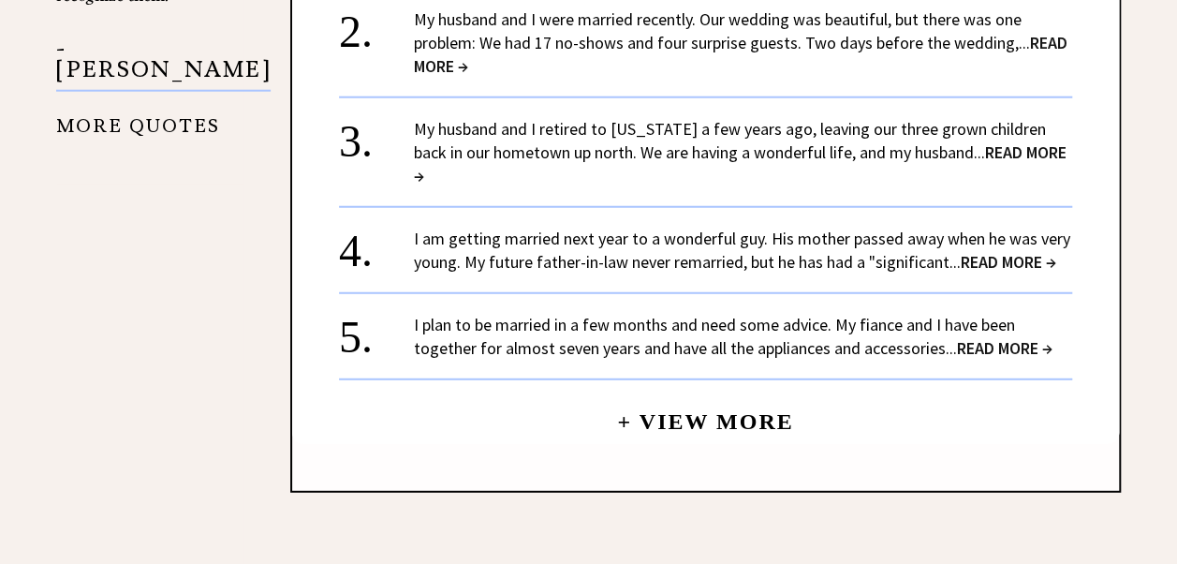
scroll to position [2434, 0]
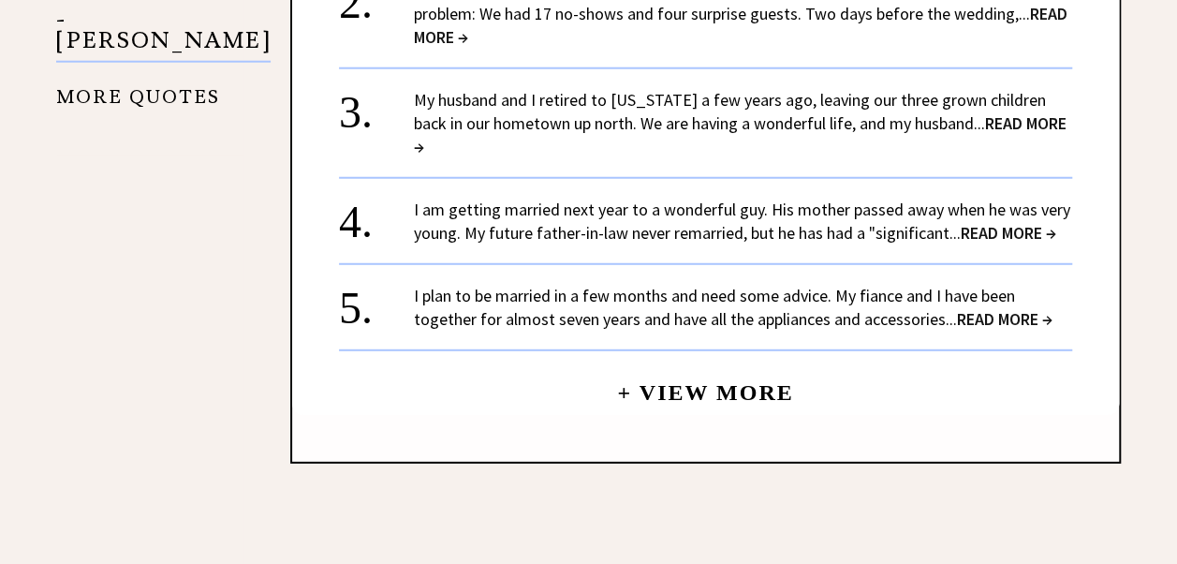
click at [738, 199] on link "I am getting married next year to a wonderful guy. His mother passed away when …" at bounding box center [742, 221] width 656 height 45
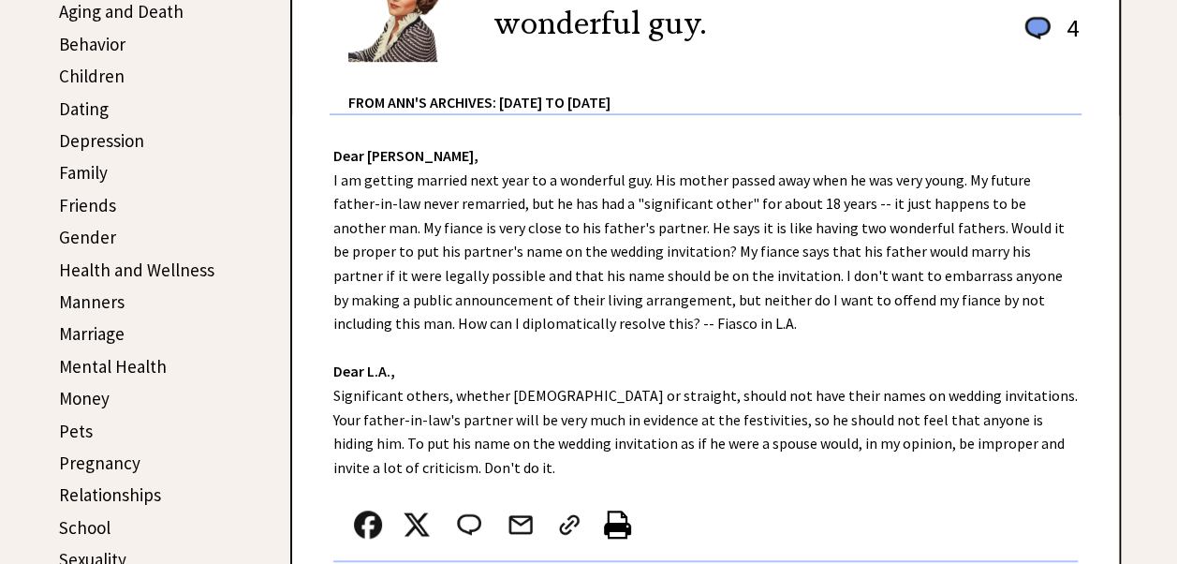
scroll to position [562, 0]
